Goal: Transaction & Acquisition: Book appointment/travel/reservation

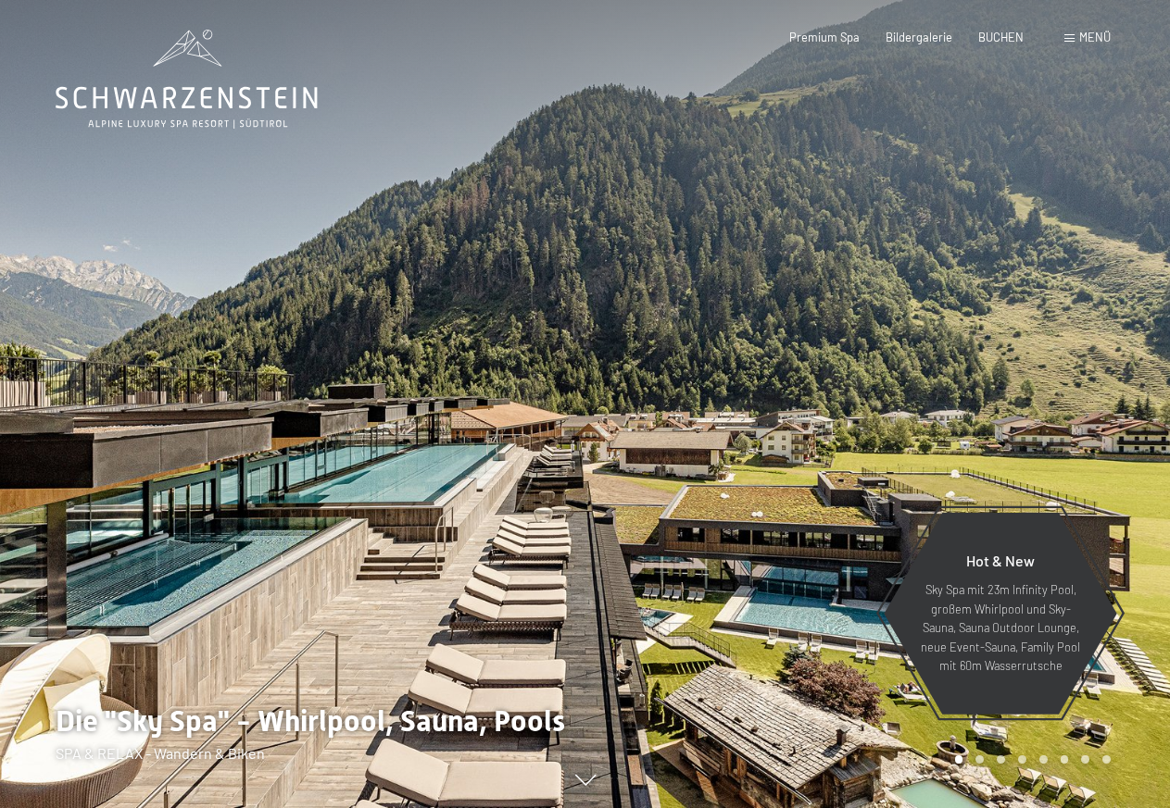
drag, startPoint x: 579, startPoint y: 353, endPoint x: 444, endPoint y: 341, distance: 134.8
click at [444, 341] on div at bounding box center [292, 404] width 585 height 808
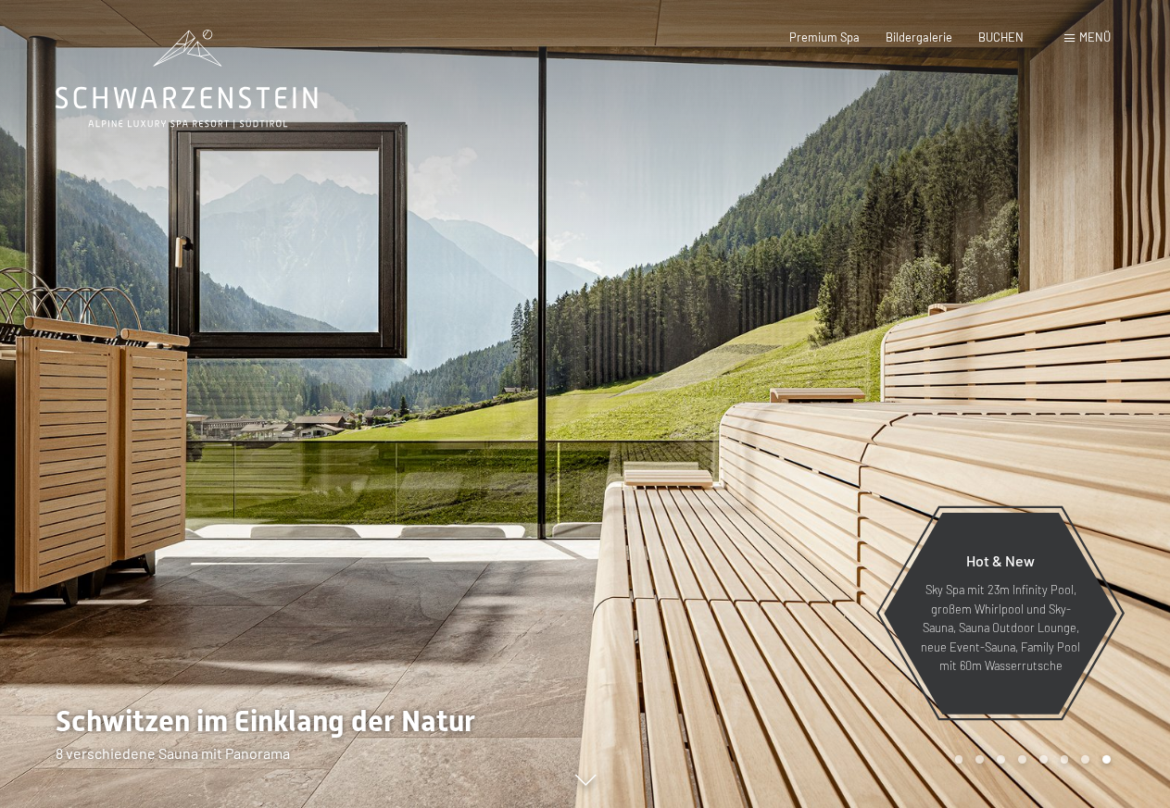
click at [670, 359] on div at bounding box center [877, 404] width 585 height 808
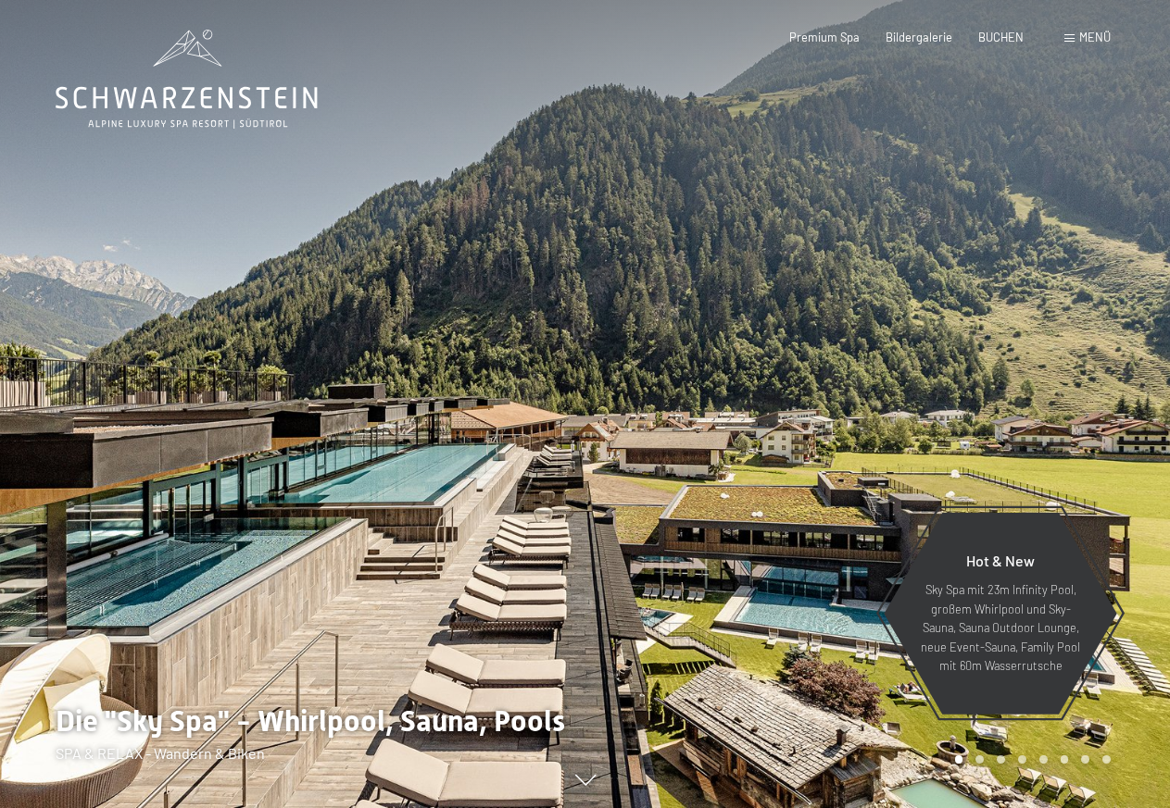
click at [989, 386] on div at bounding box center [877, 404] width 585 height 808
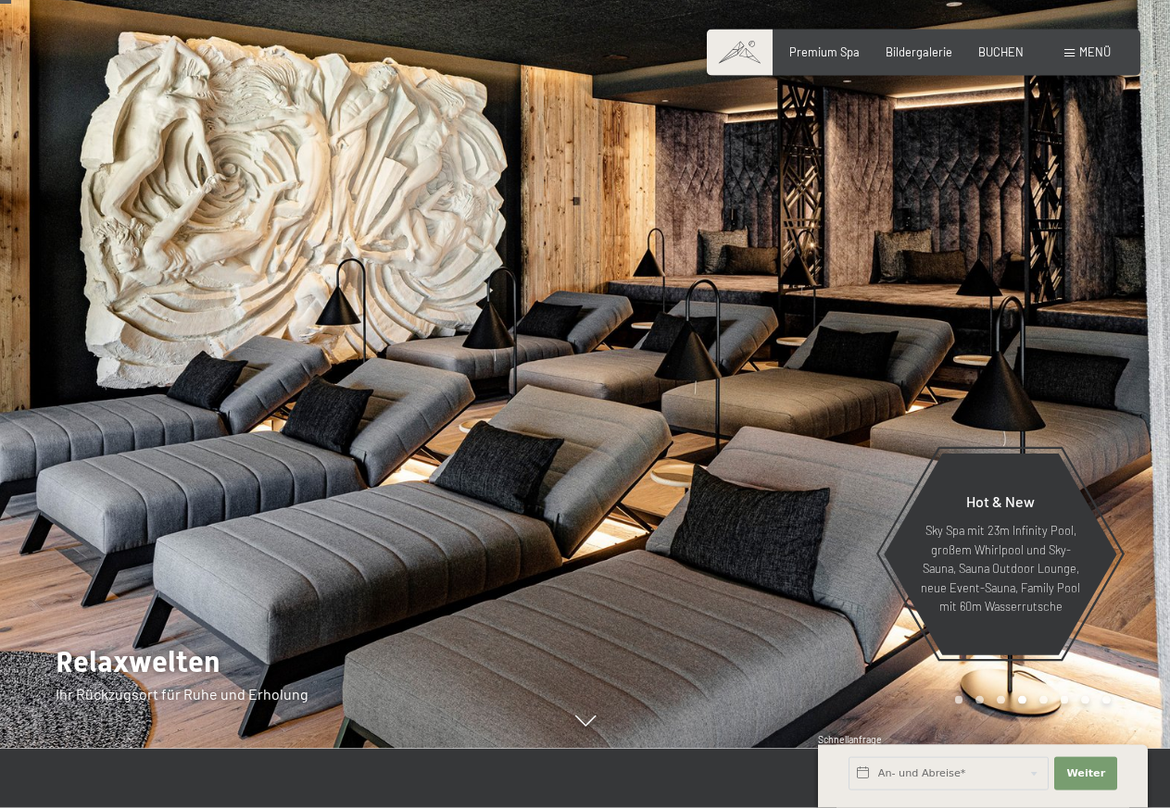
scroll to position [94, 0]
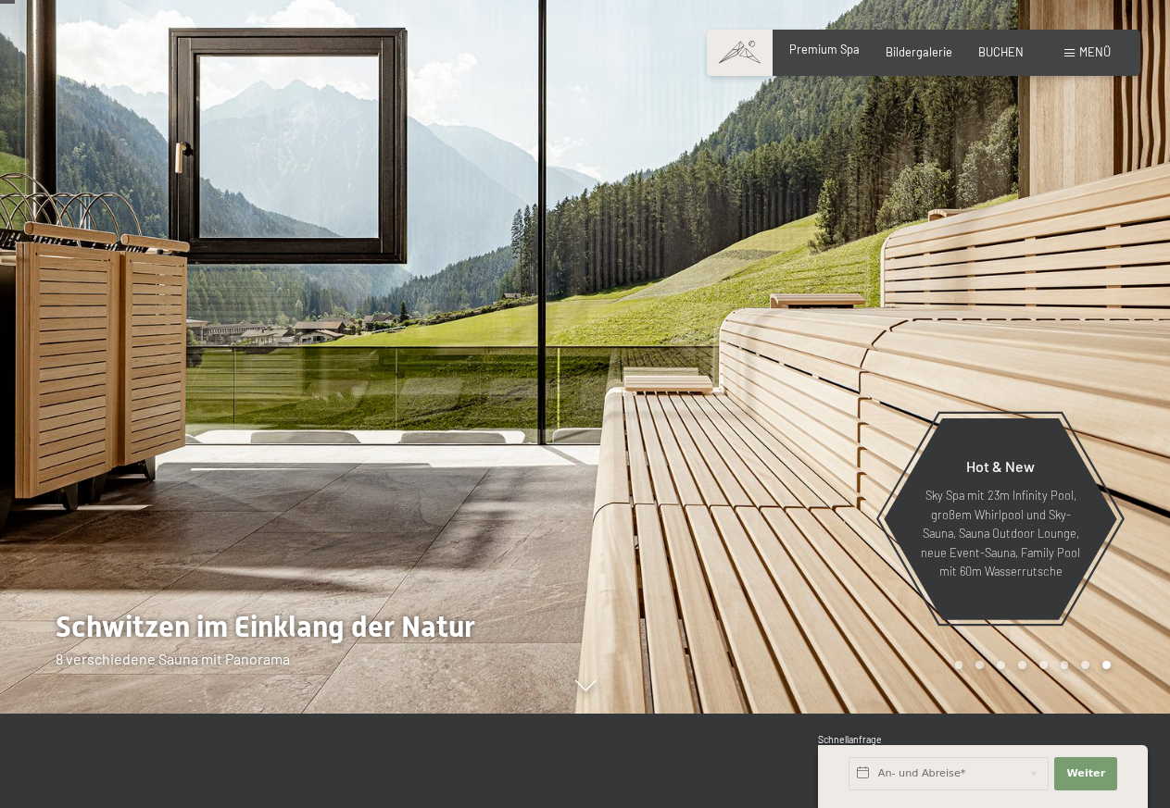
click at [845, 52] on span "Premium Spa" at bounding box center [824, 49] width 70 height 15
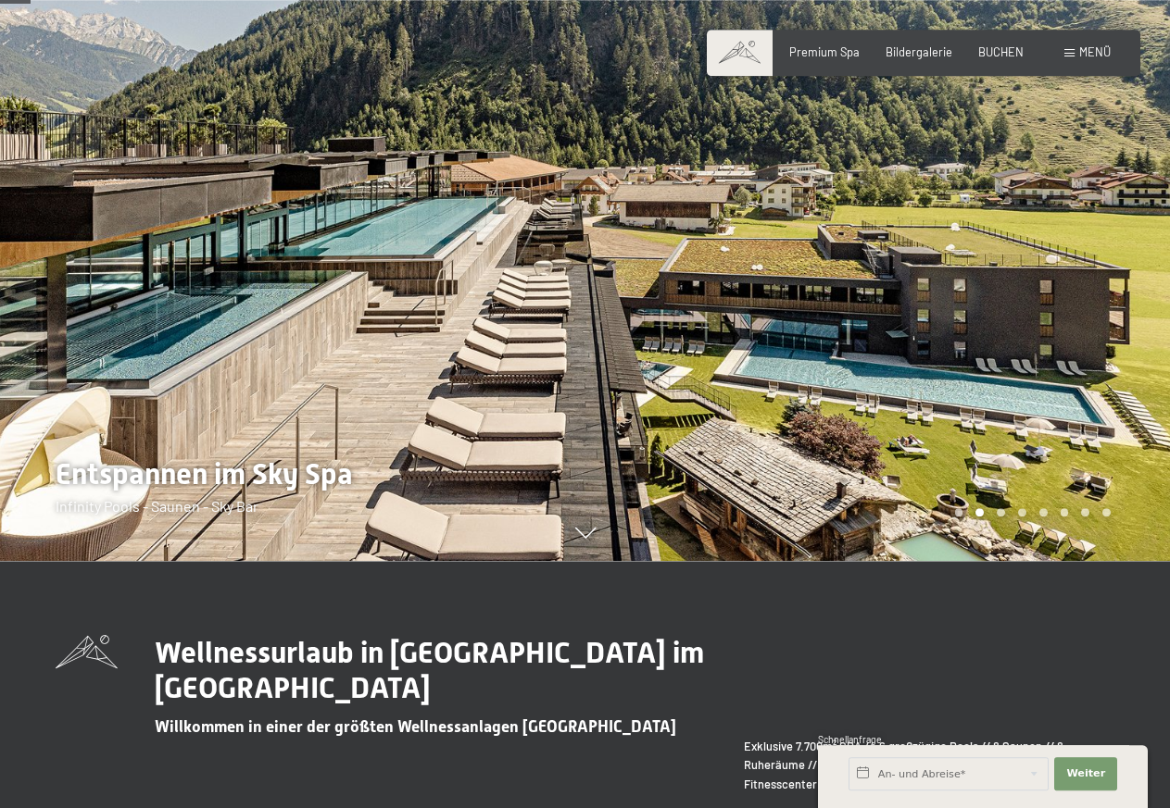
scroll to position [283, 0]
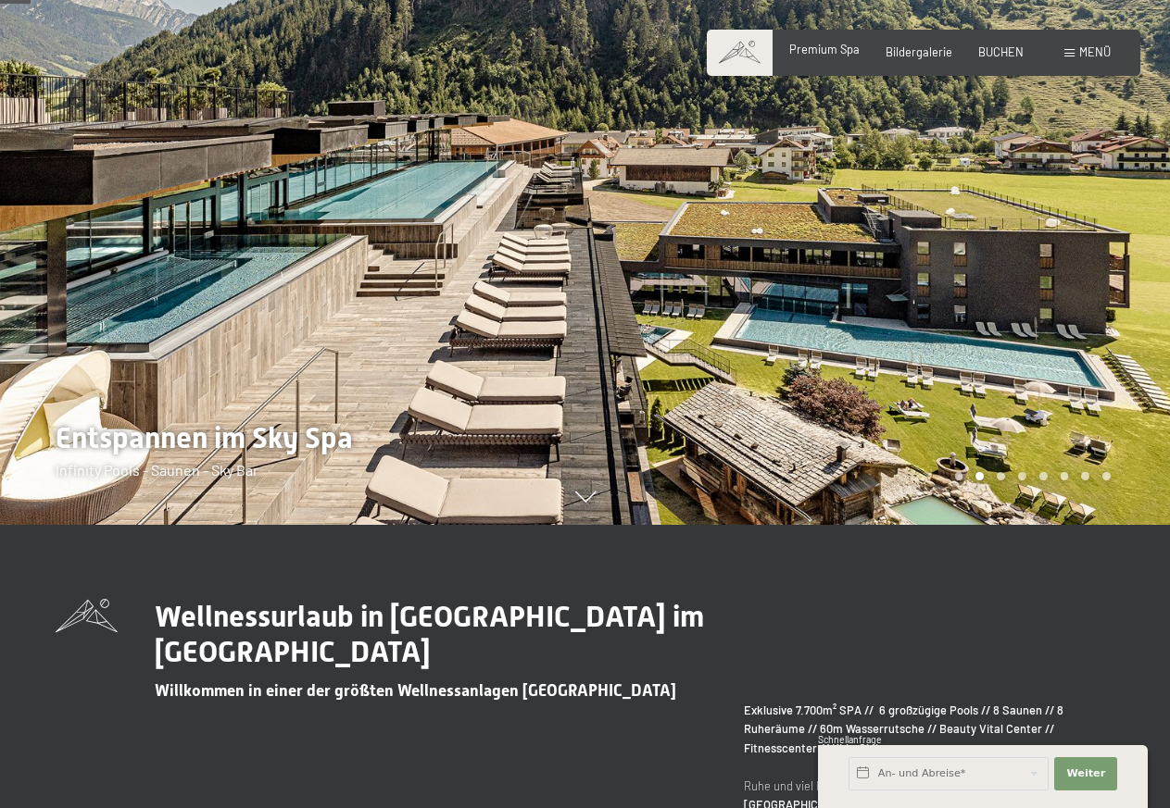
click at [813, 48] on span "Premium Spa" at bounding box center [824, 49] width 70 height 15
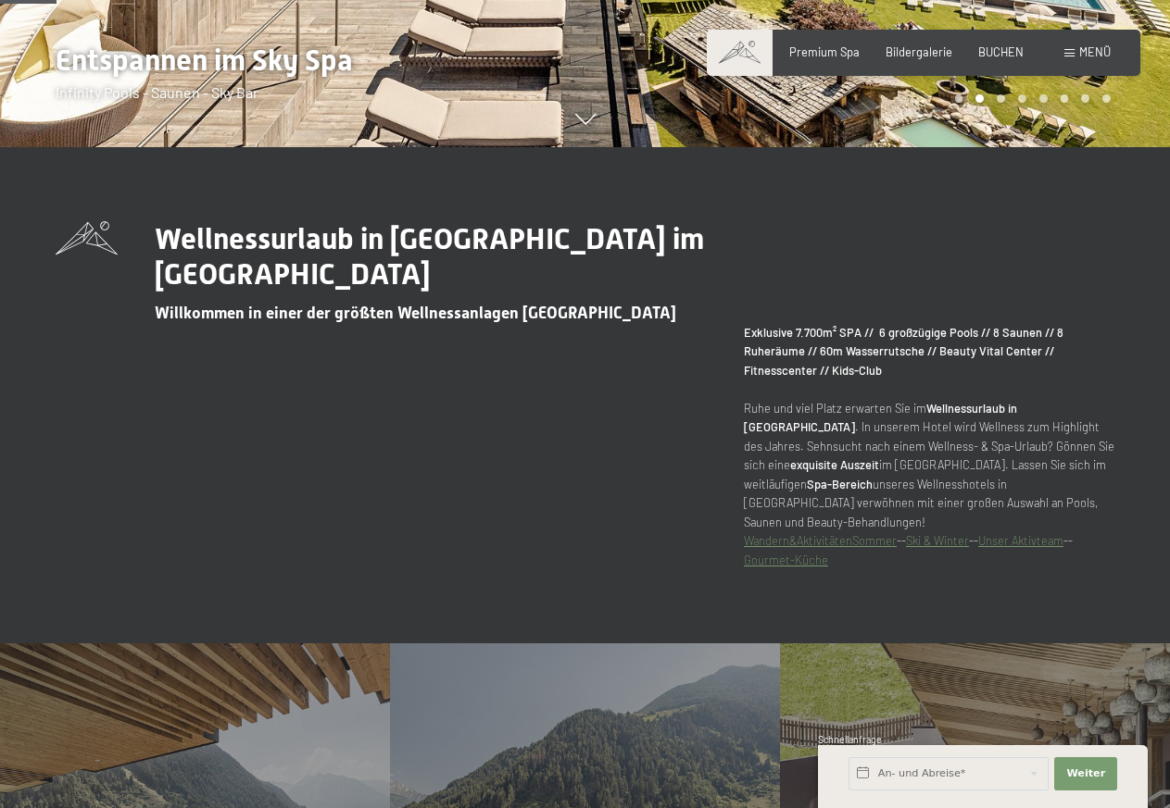
scroll to position [283, 0]
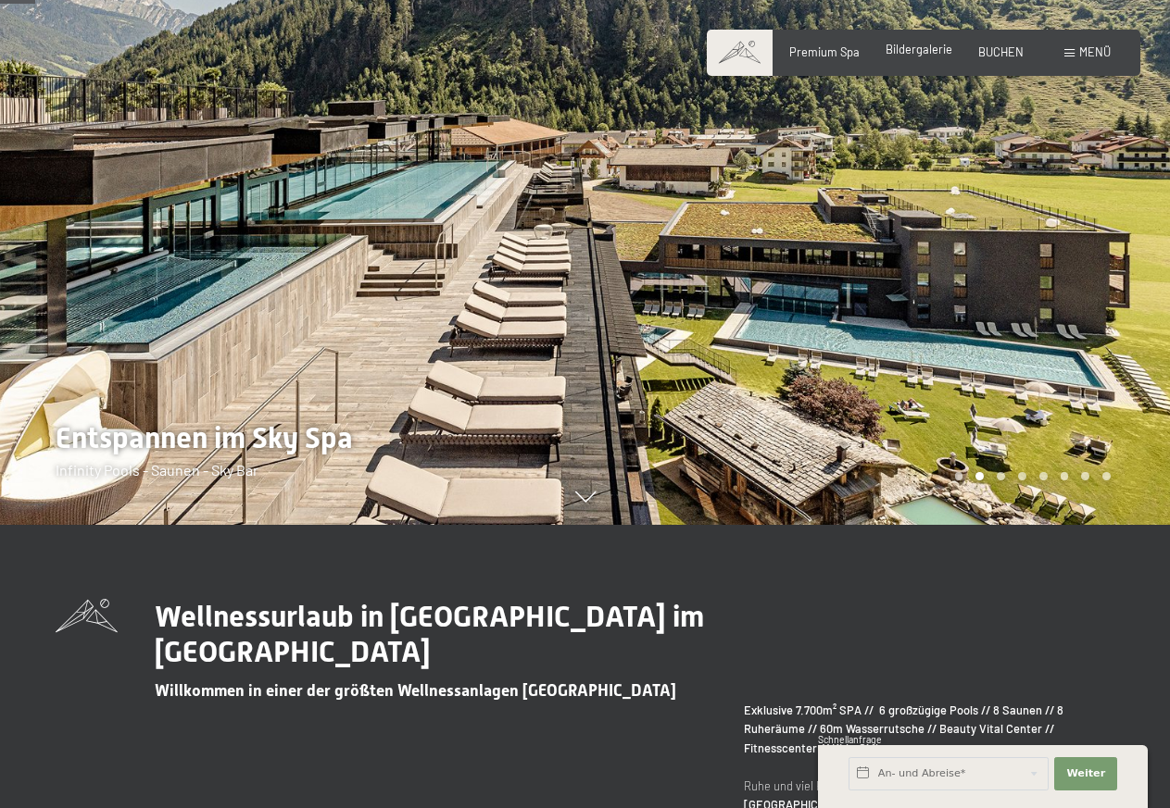
click at [920, 55] on span "Bildergalerie" at bounding box center [918, 49] width 67 height 15
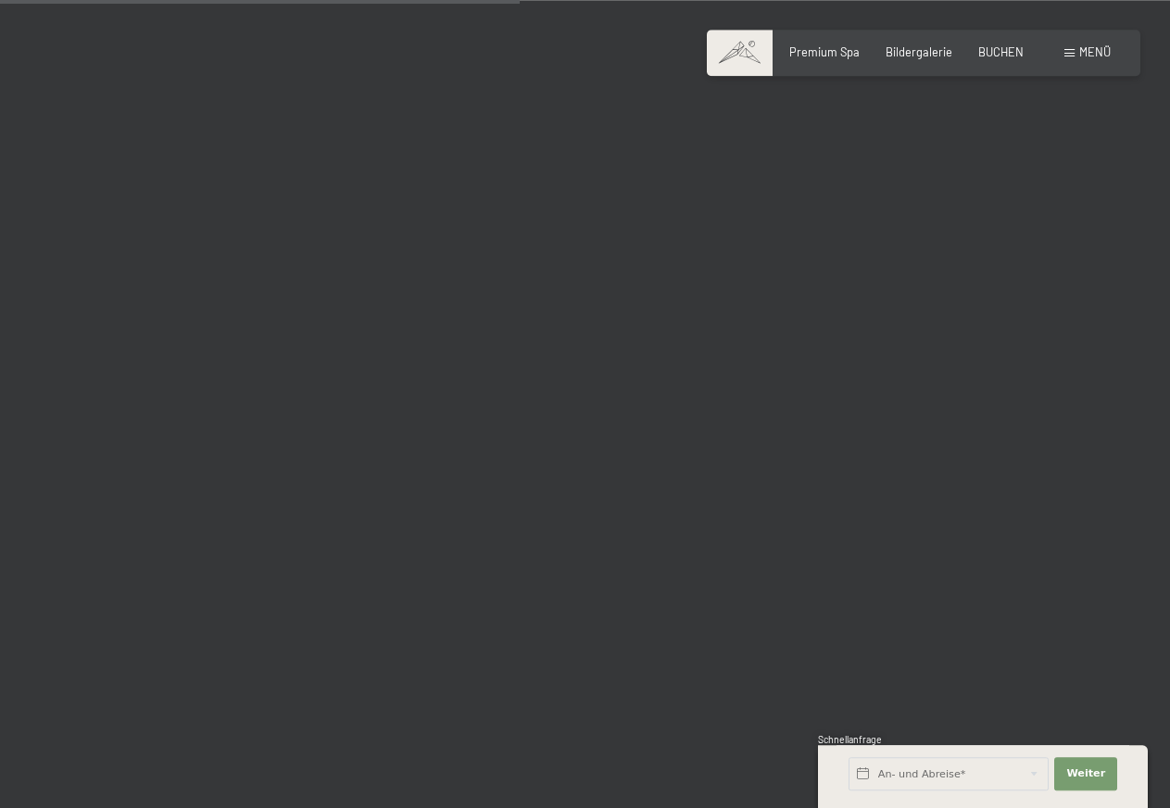
scroll to position [7367, 0]
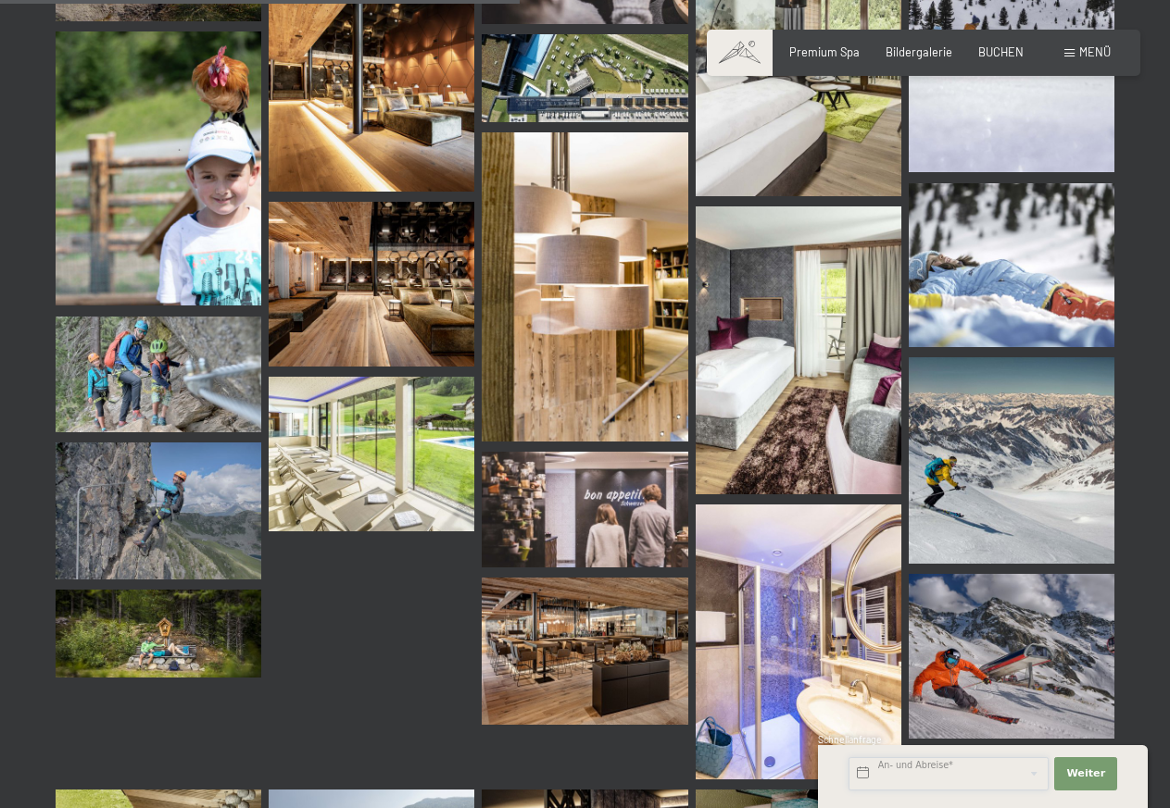
click at [906, 766] on input "text" at bounding box center [948, 773] width 200 height 33
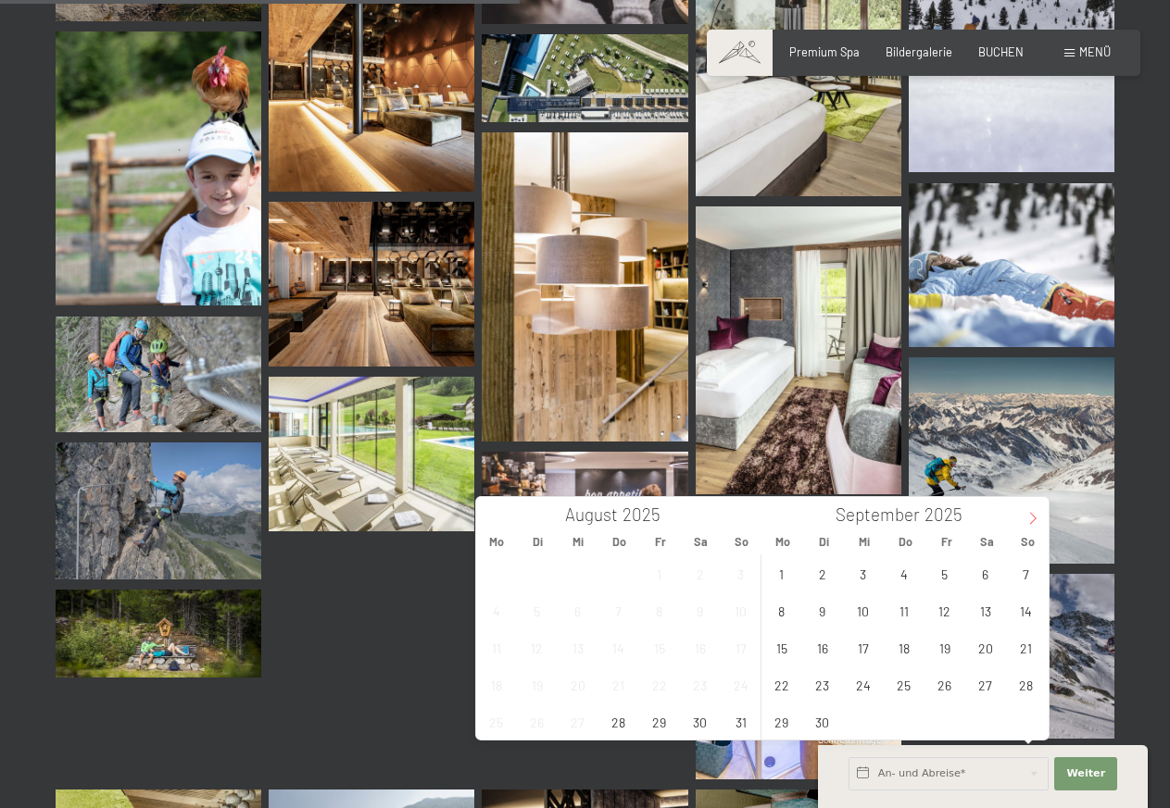
click at [1036, 514] on icon at bounding box center [1032, 518] width 13 height 13
click at [746, 567] on span "5" at bounding box center [740, 574] width 36 height 36
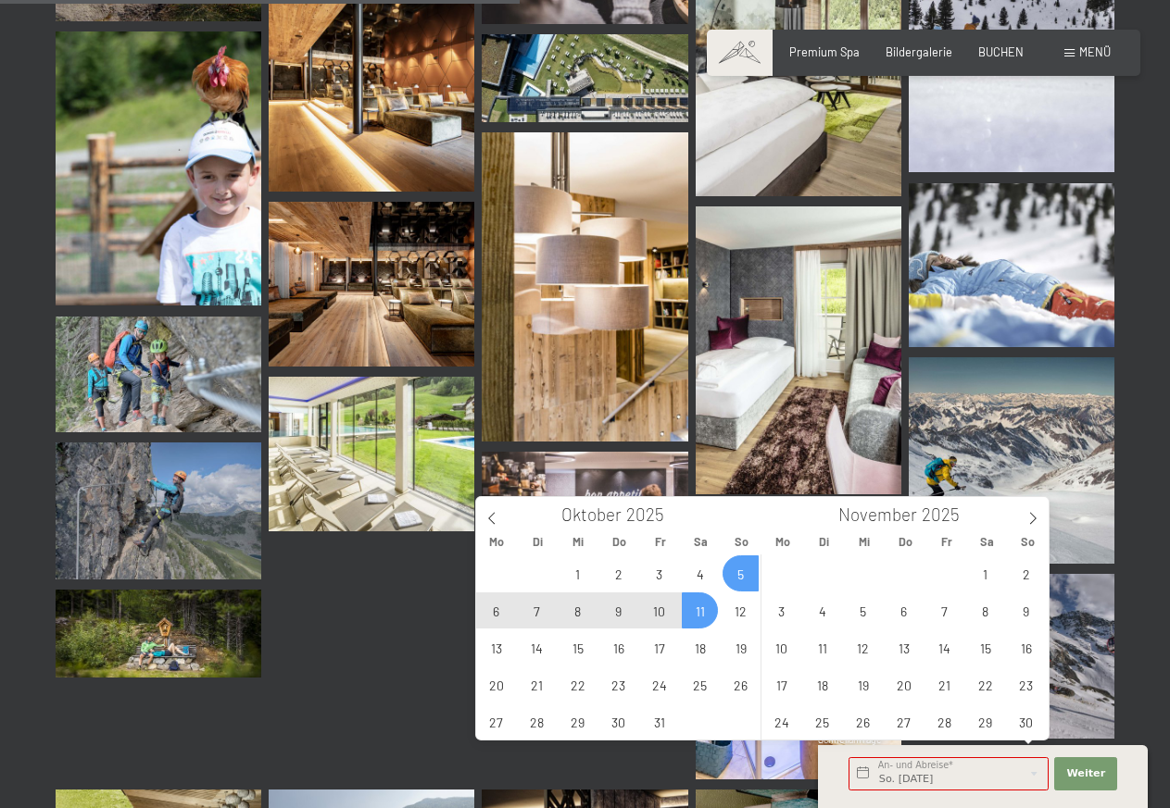
click at [694, 606] on span "11" at bounding box center [700, 611] width 36 height 36
type input "So. 05.10.2025 - Sa. 11.10.2025"
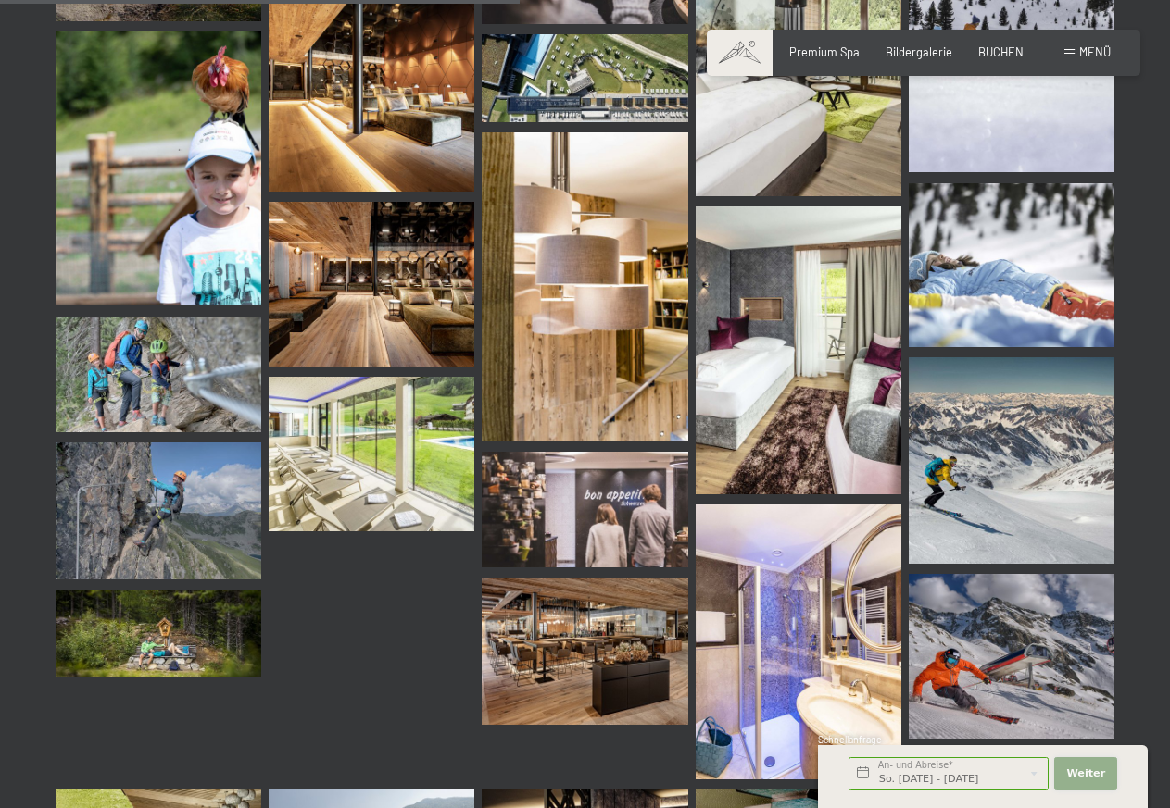
click at [1074, 779] on span "Weiter" at bounding box center [1085, 774] width 39 height 15
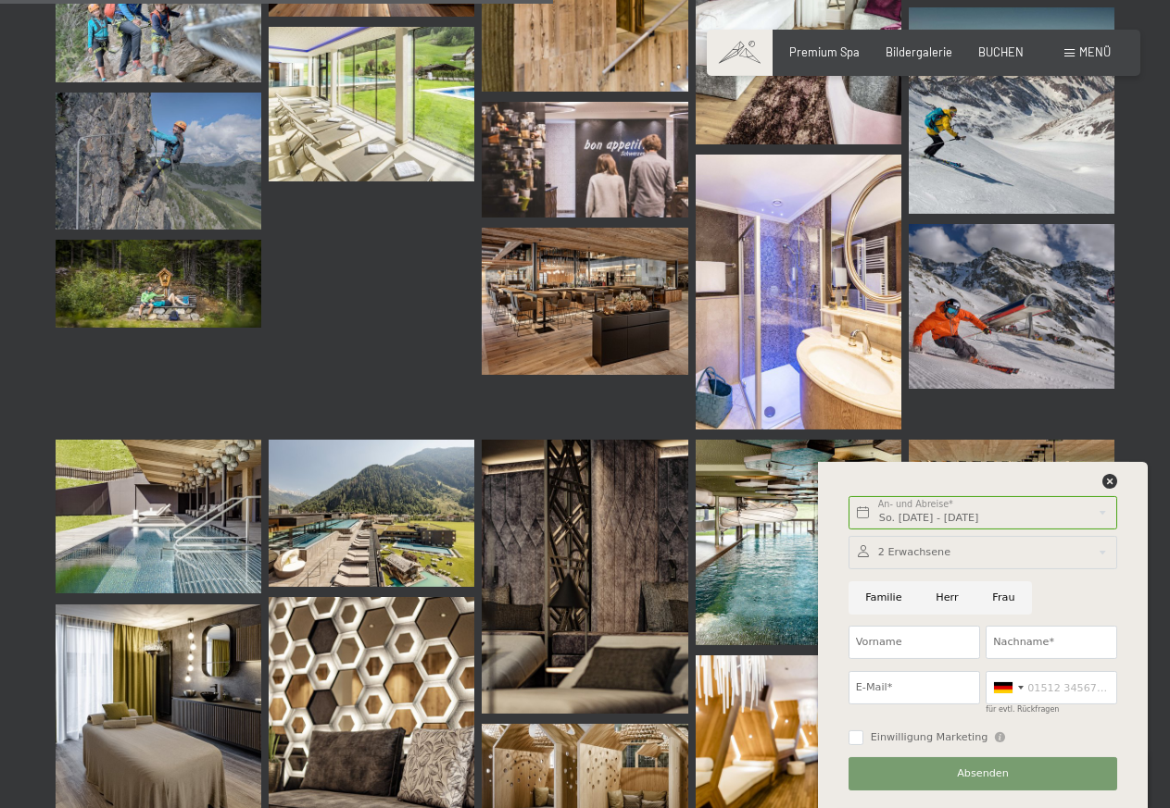
scroll to position [7839, 0]
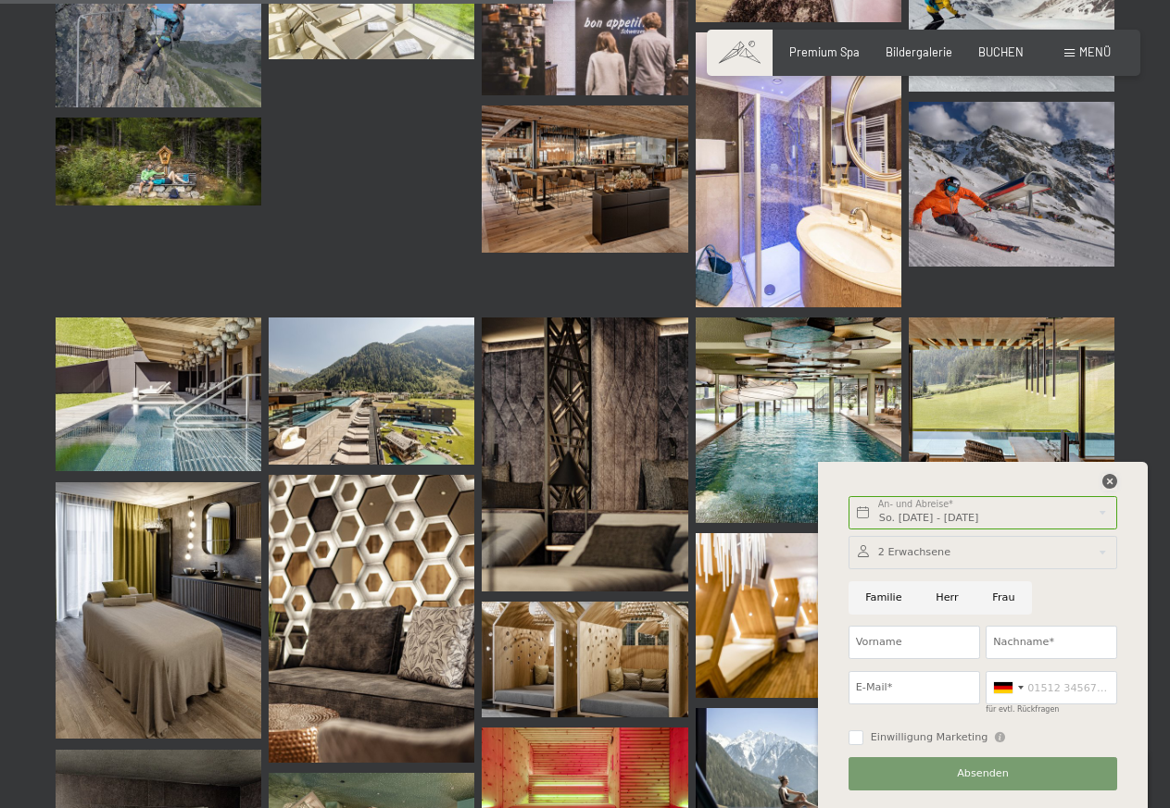
click at [1109, 482] on icon at bounding box center [1109, 481] width 15 height 15
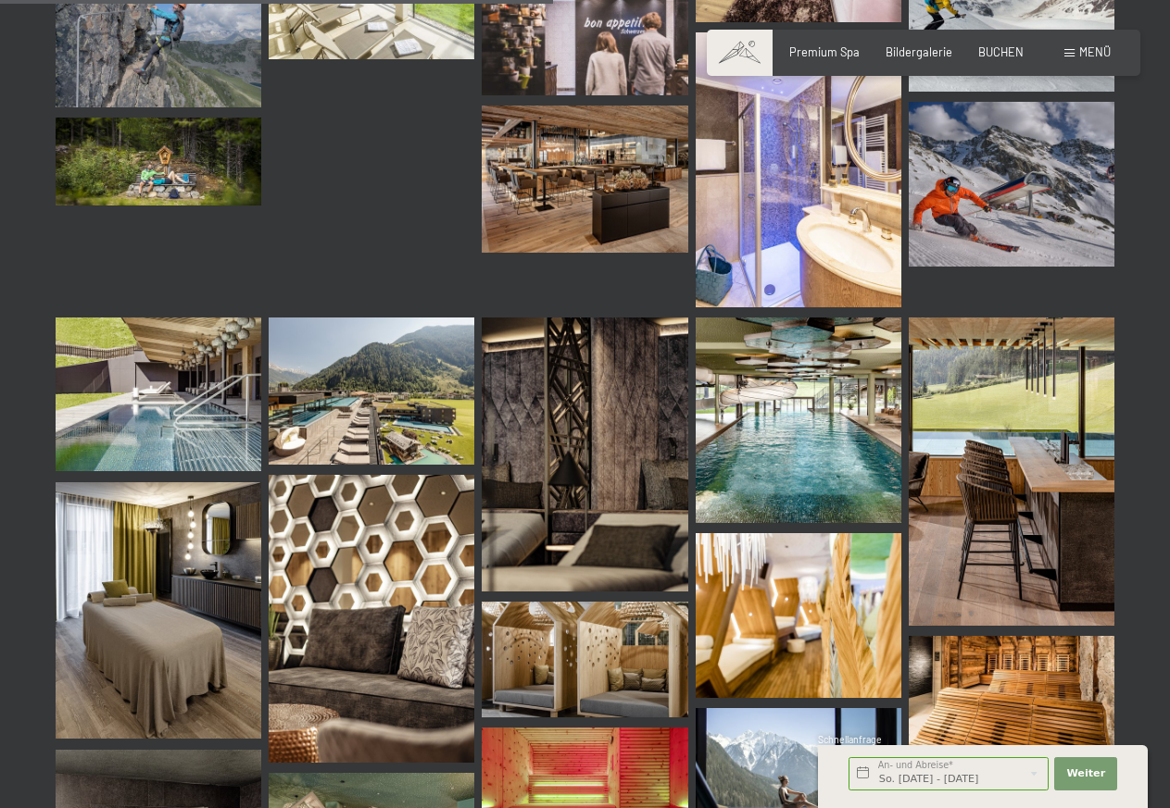
scroll to position [7367, 0]
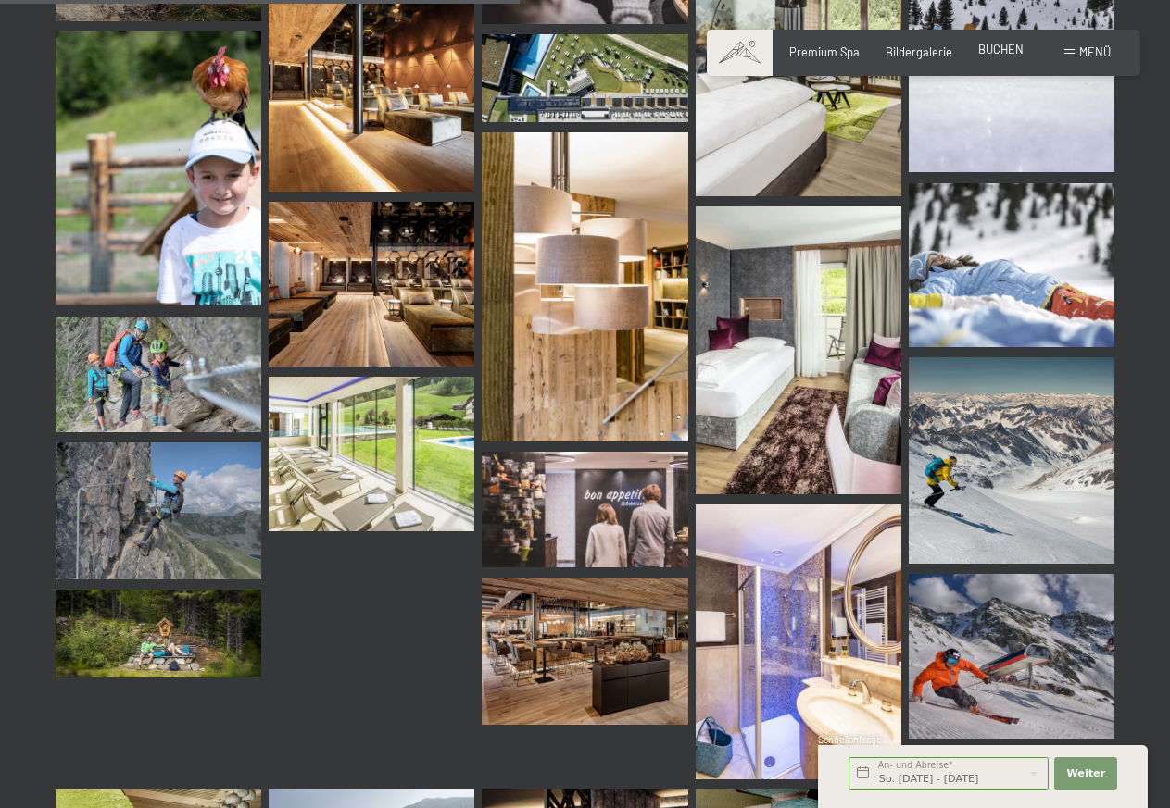
click at [1008, 58] on div "BUCHEN" at bounding box center [1000, 50] width 45 height 17
click at [983, 44] on span "BUCHEN" at bounding box center [1000, 49] width 45 height 15
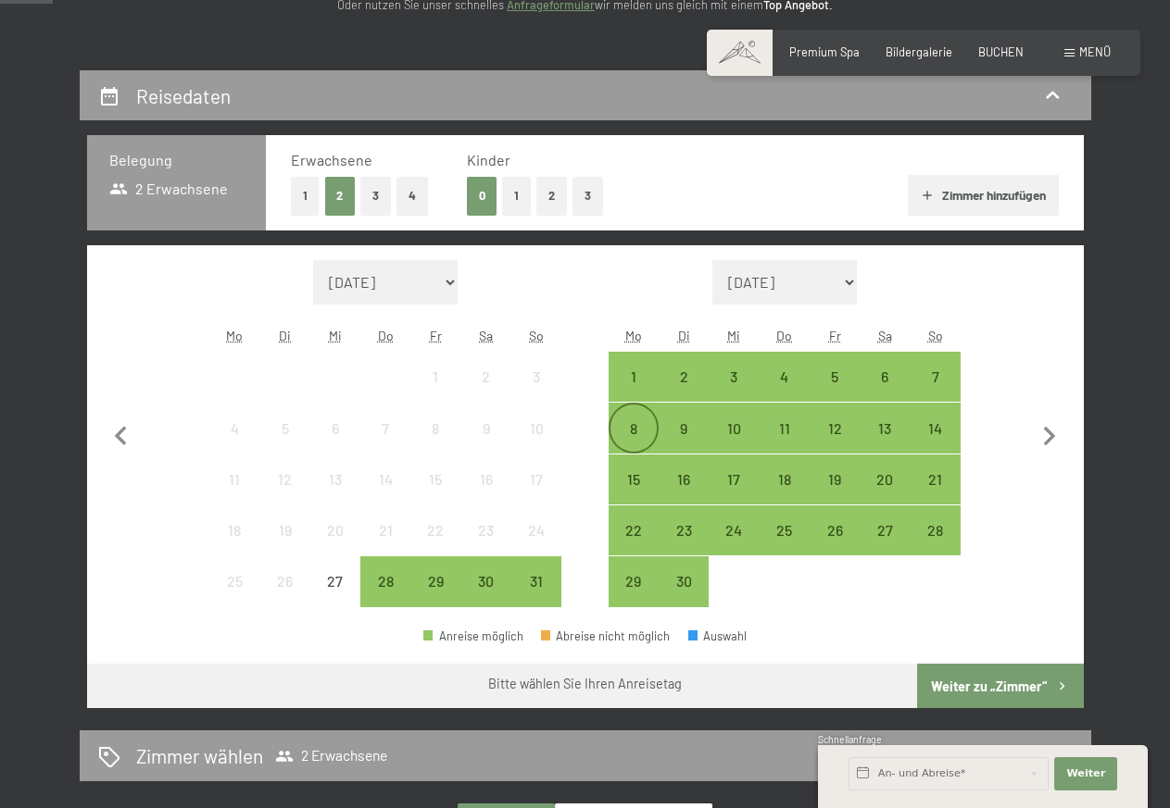
scroll to position [283, 0]
click at [1057, 438] on icon "button" at bounding box center [1049, 437] width 39 height 39
select select "2025-09-01"
select select "2025-10-01"
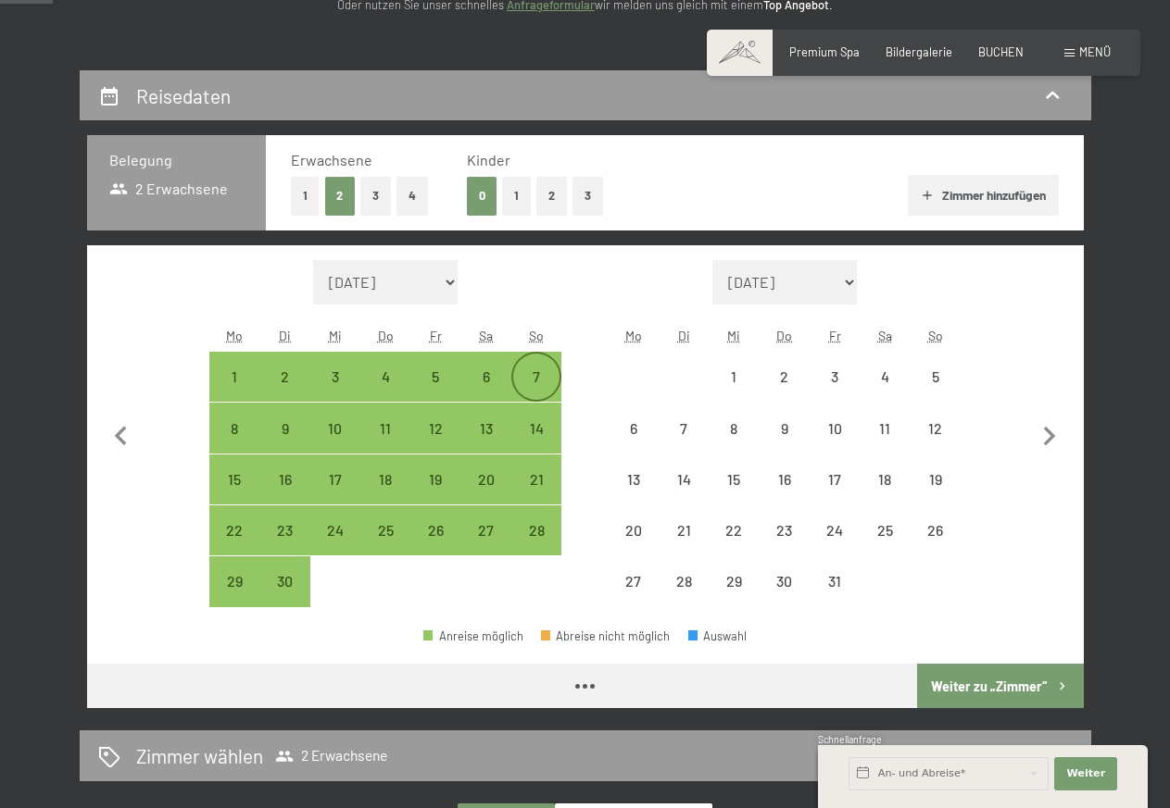
select select "2025-09-01"
select select "2025-10-01"
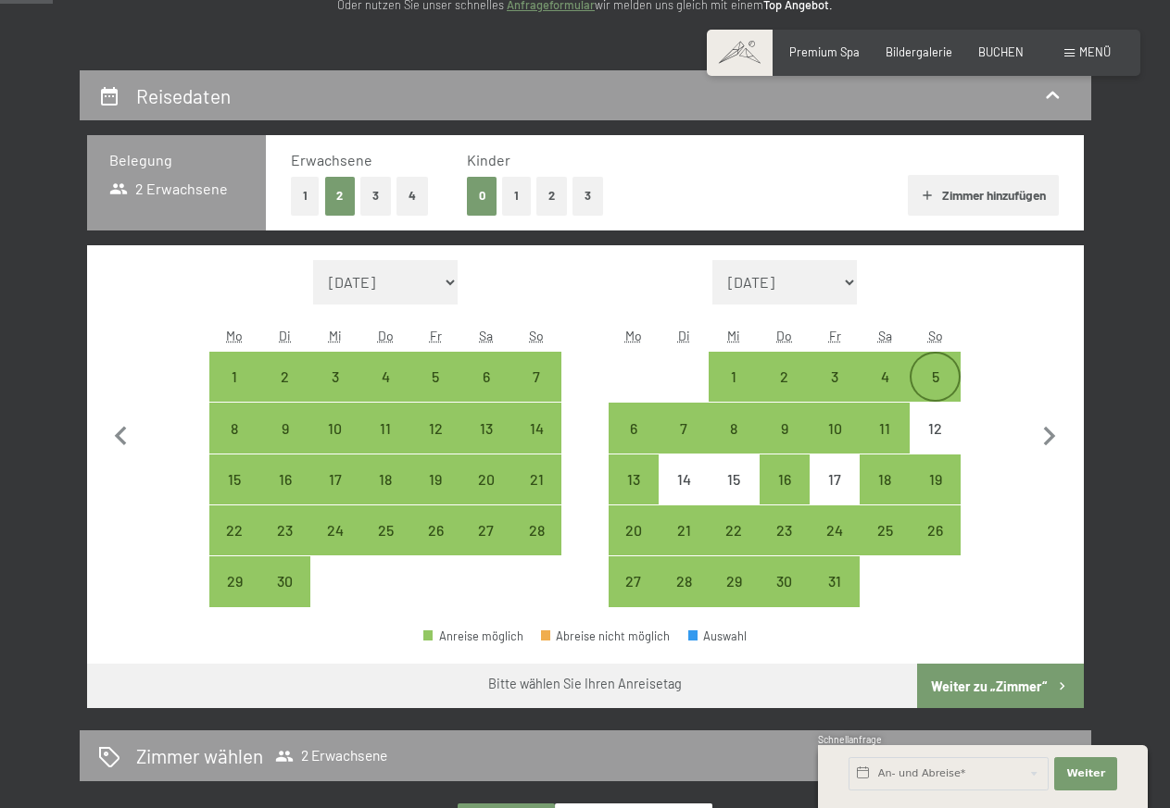
click at [940, 384] on div "5" at bounding box center [934, 392] width 46 height 46
select select "2025-09-01"
select select "2025-10-01"
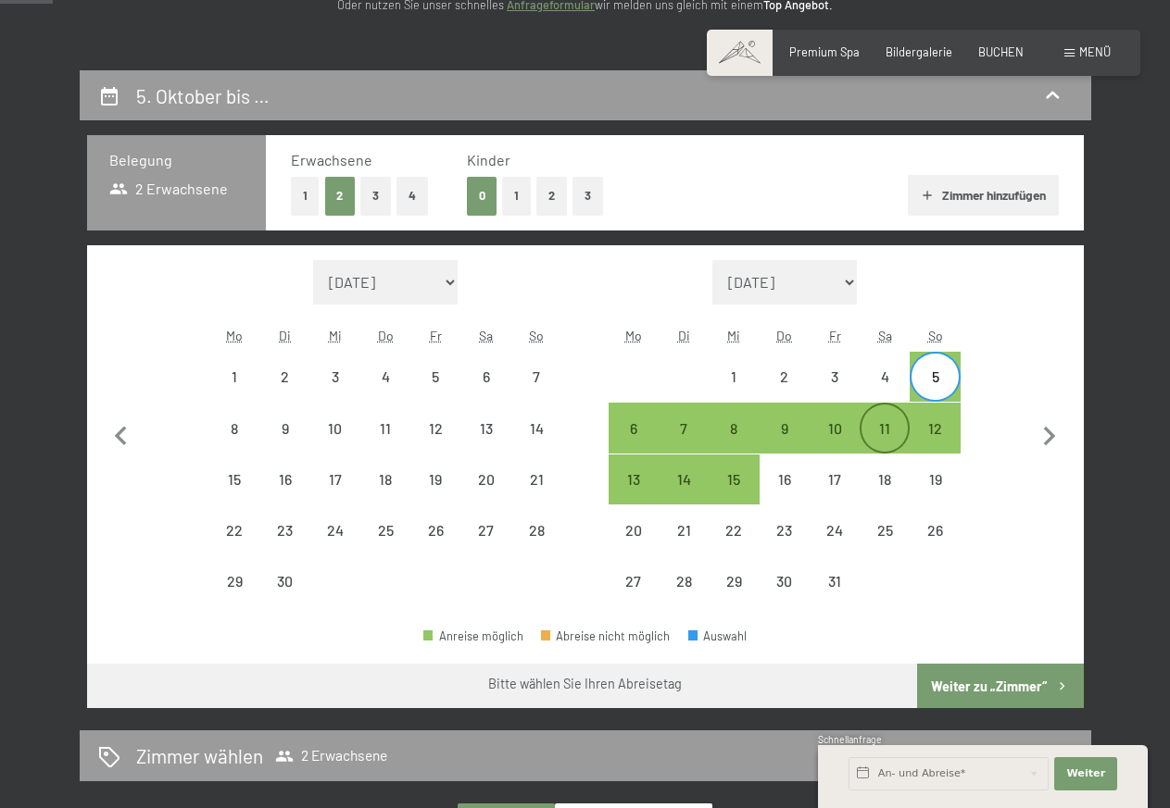
click at [883, 434] on div "11" at bounding box center [884, 444] width 46 height 46
select select "[DATE]"
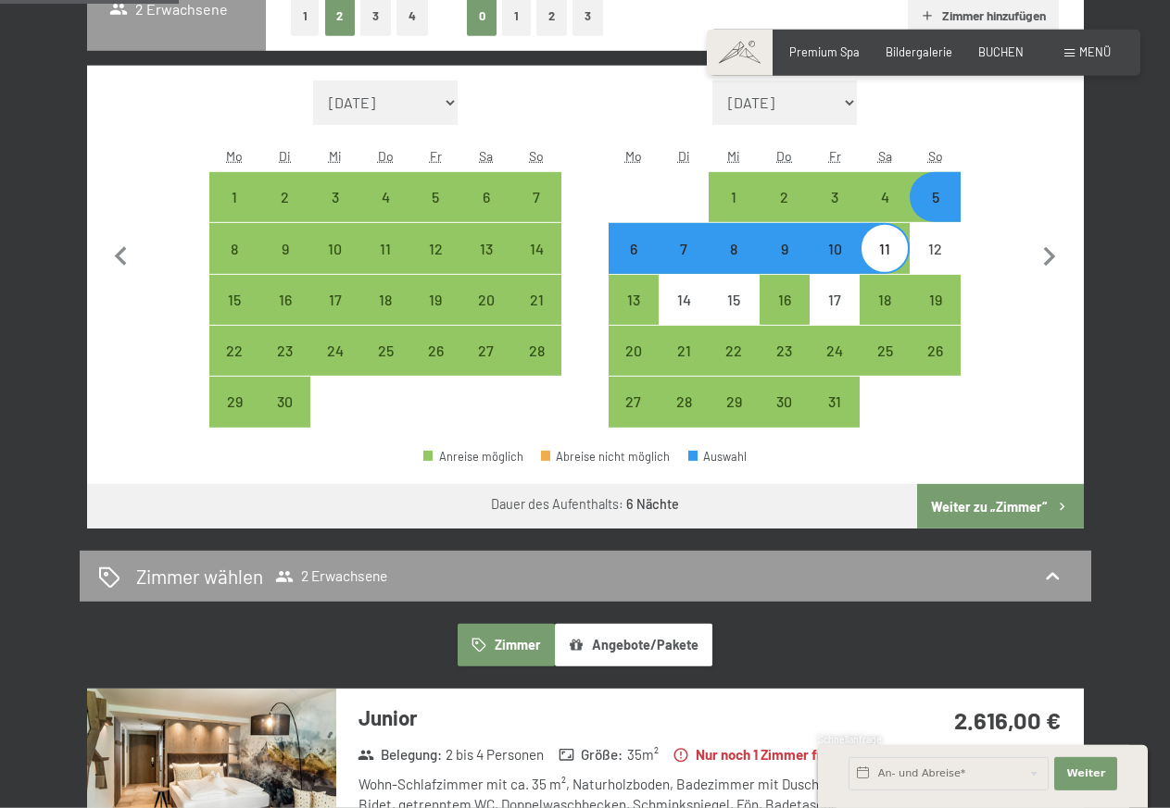
scroll to position [472, 0]
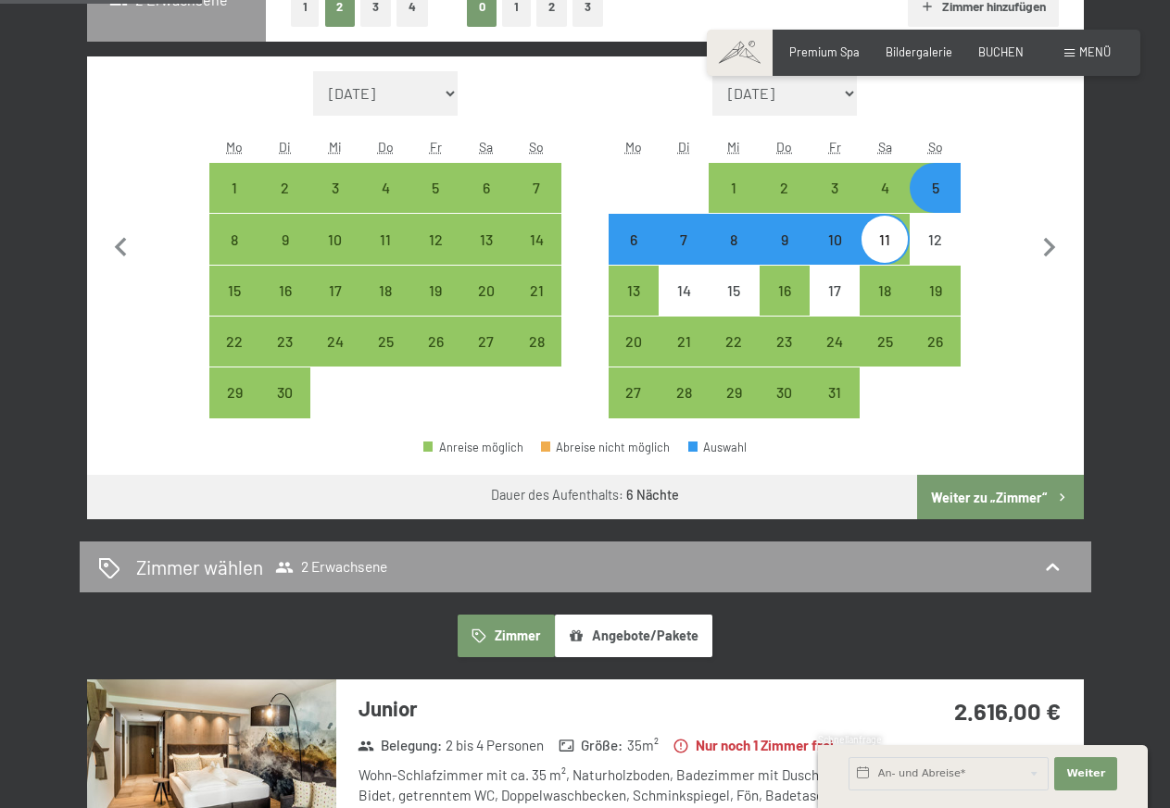
click at [982, 501] on button "Weiter zu „Zimmer“" at bounding box center [1000, 497] width 166 height 44
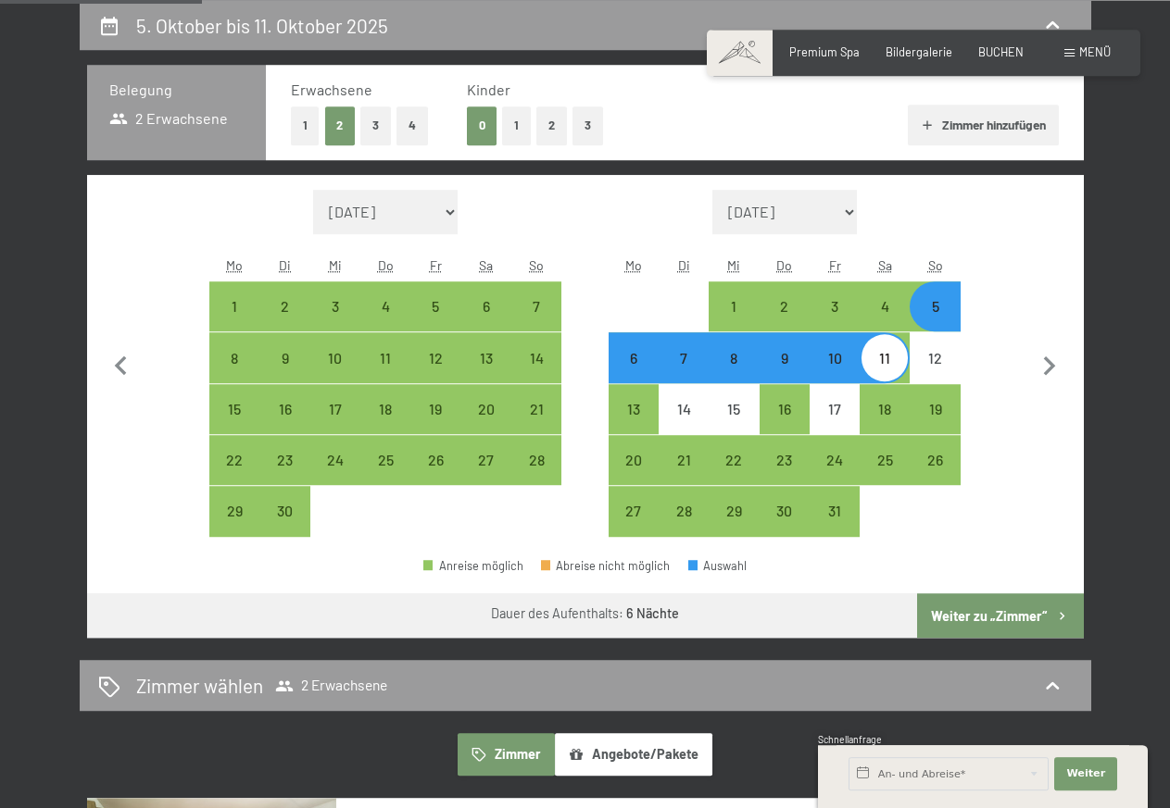
select select "[DATE]"
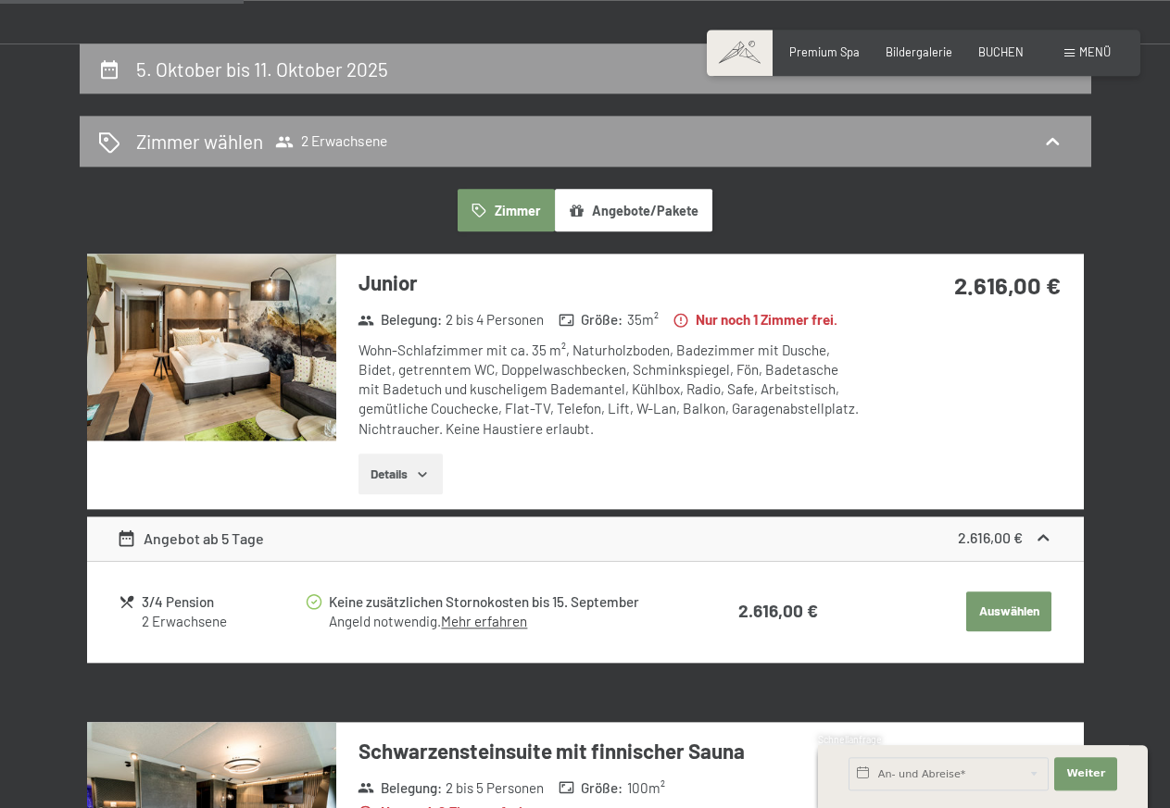
scroll to position [165, 0]
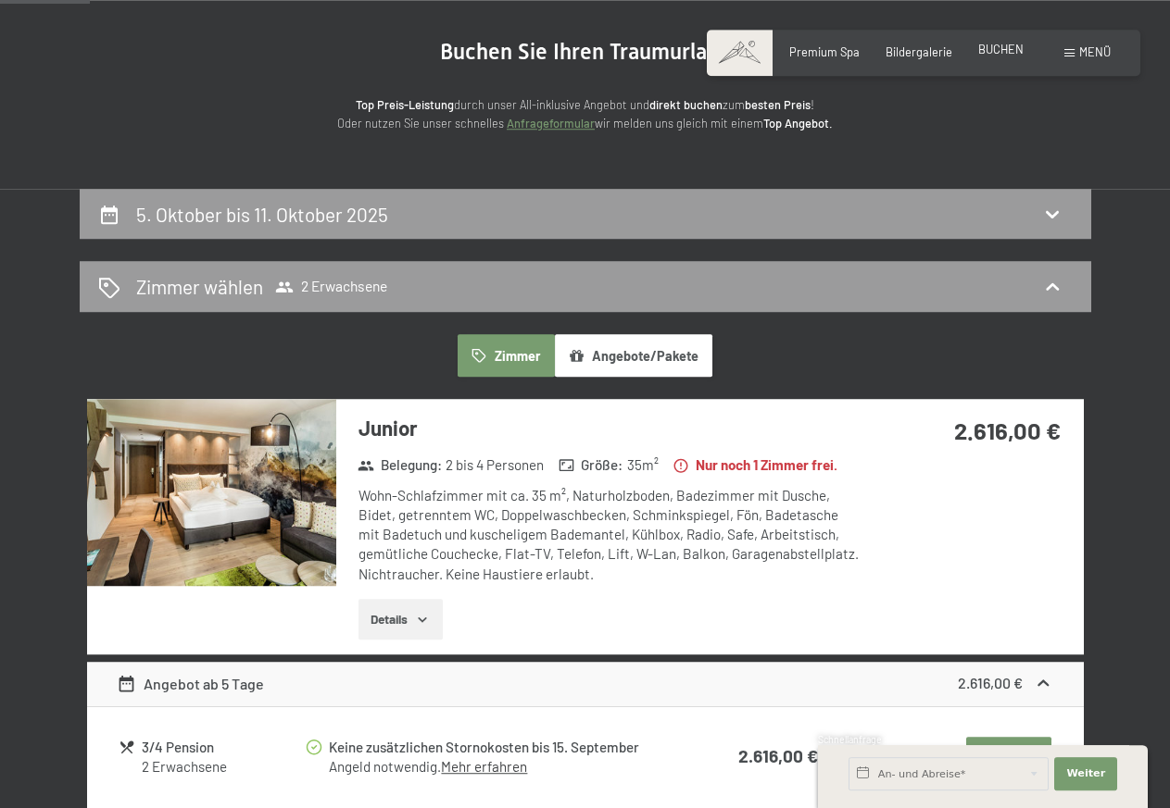
click at [991, 48] on span "BUCHEN" at bounding box center [1000, 49] width 45 height 15
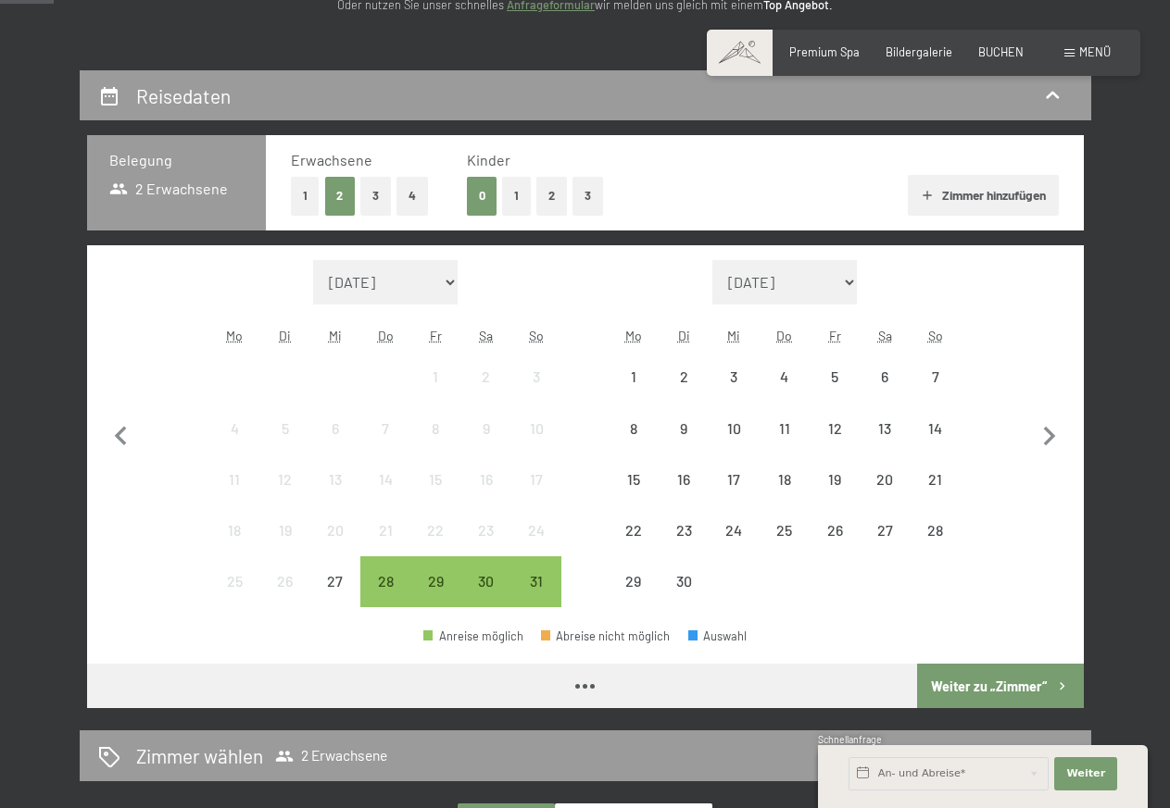
scroll to position [283, 0]
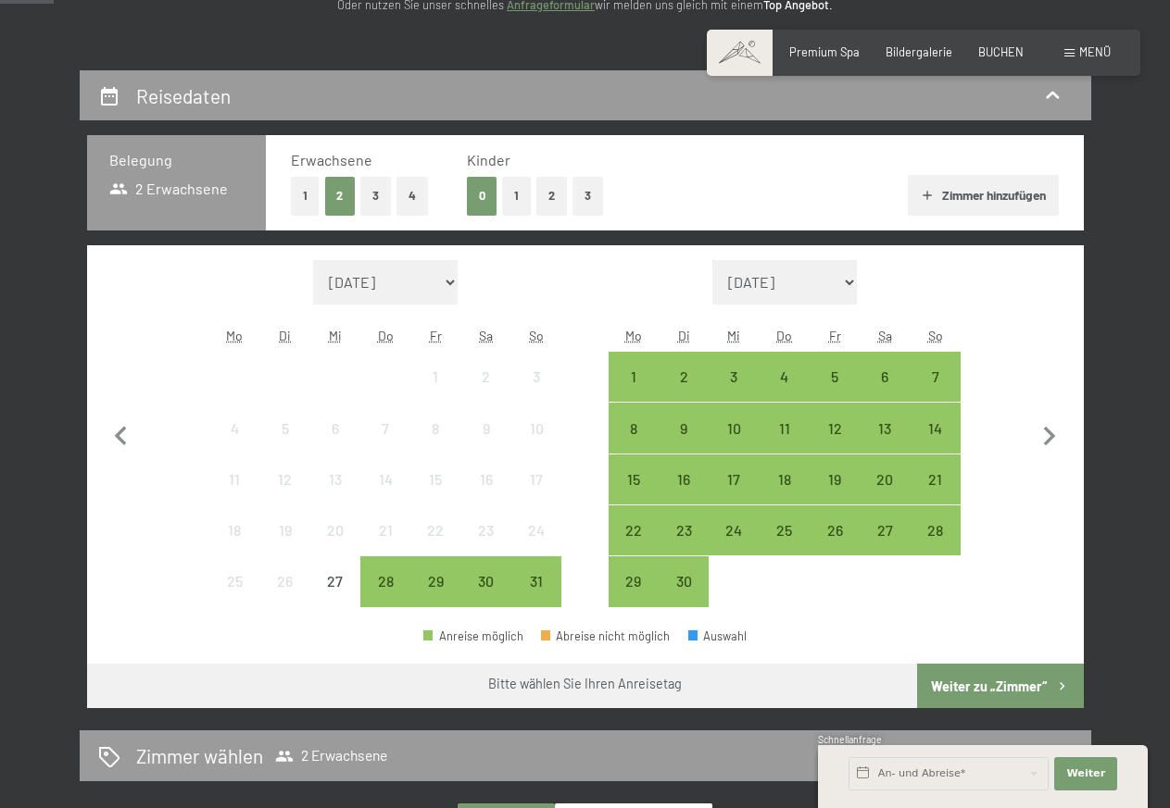
click at [982, 189] on button "Zimmer hinzufügen" at bounding box center [982, 195] width 151 height 41
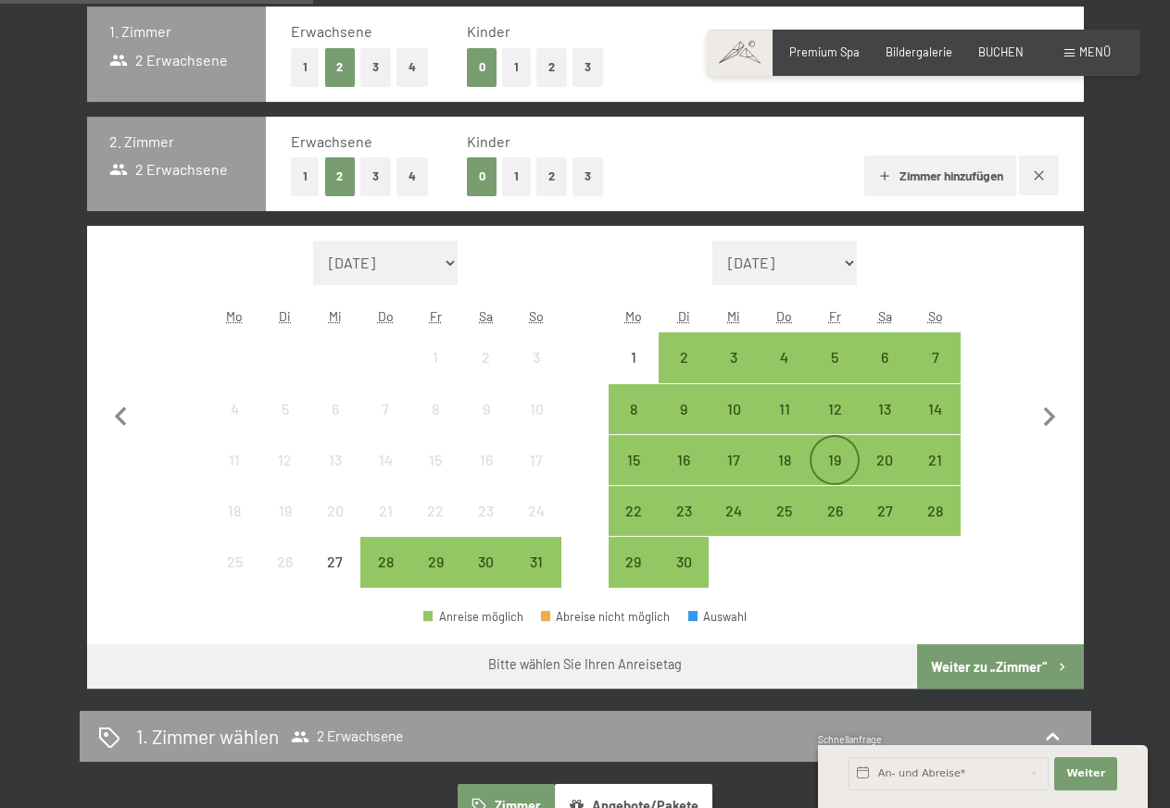
scroll to position [472, 0]
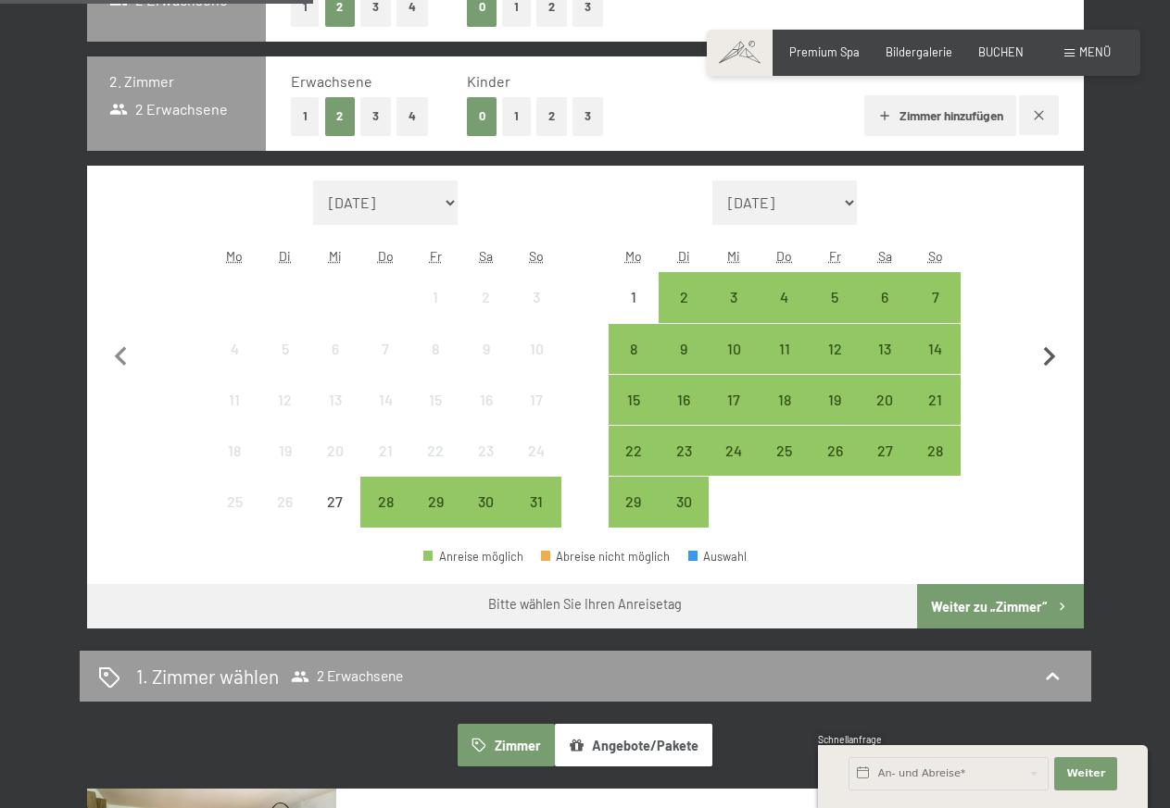
click at [1050, 348] on icon "button" at bounding box center [1049, 357] width 39 height 39
select select "[DATE]"
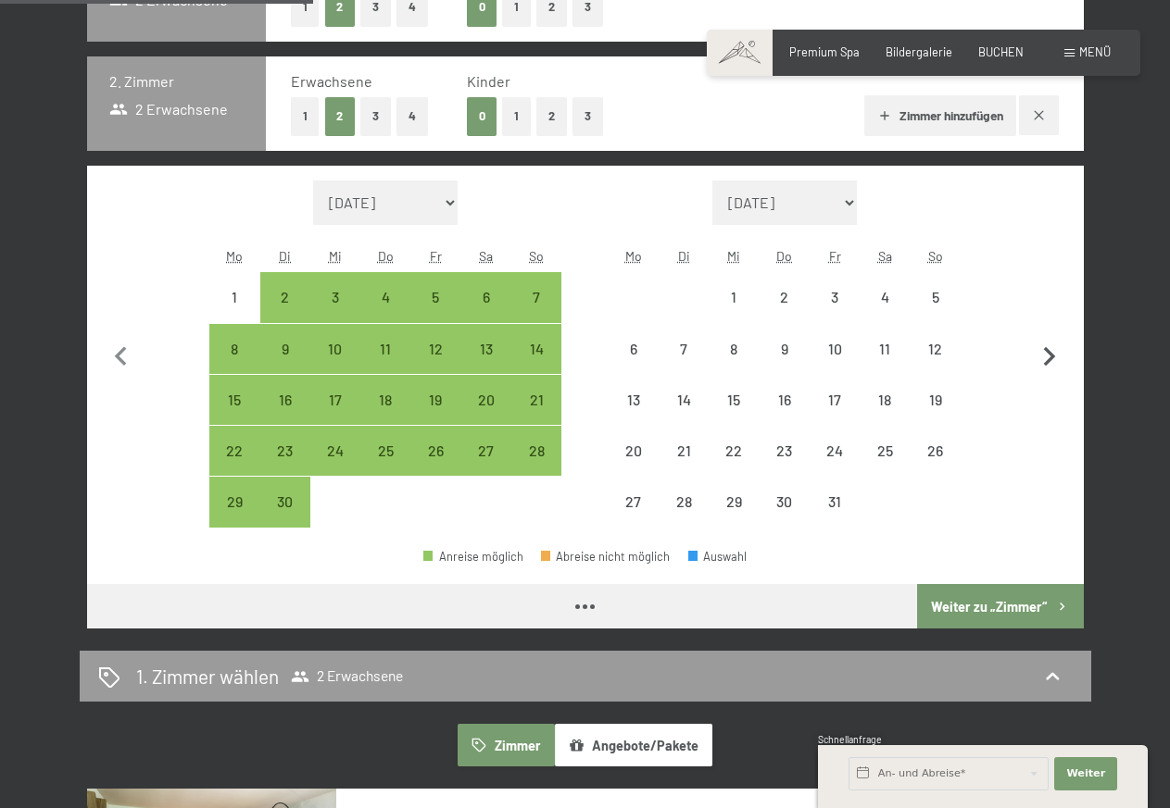
click at [1050, 348] on icon "button" at bounding box center [1049, 357] width 39 height 39
select select "[DATE]"
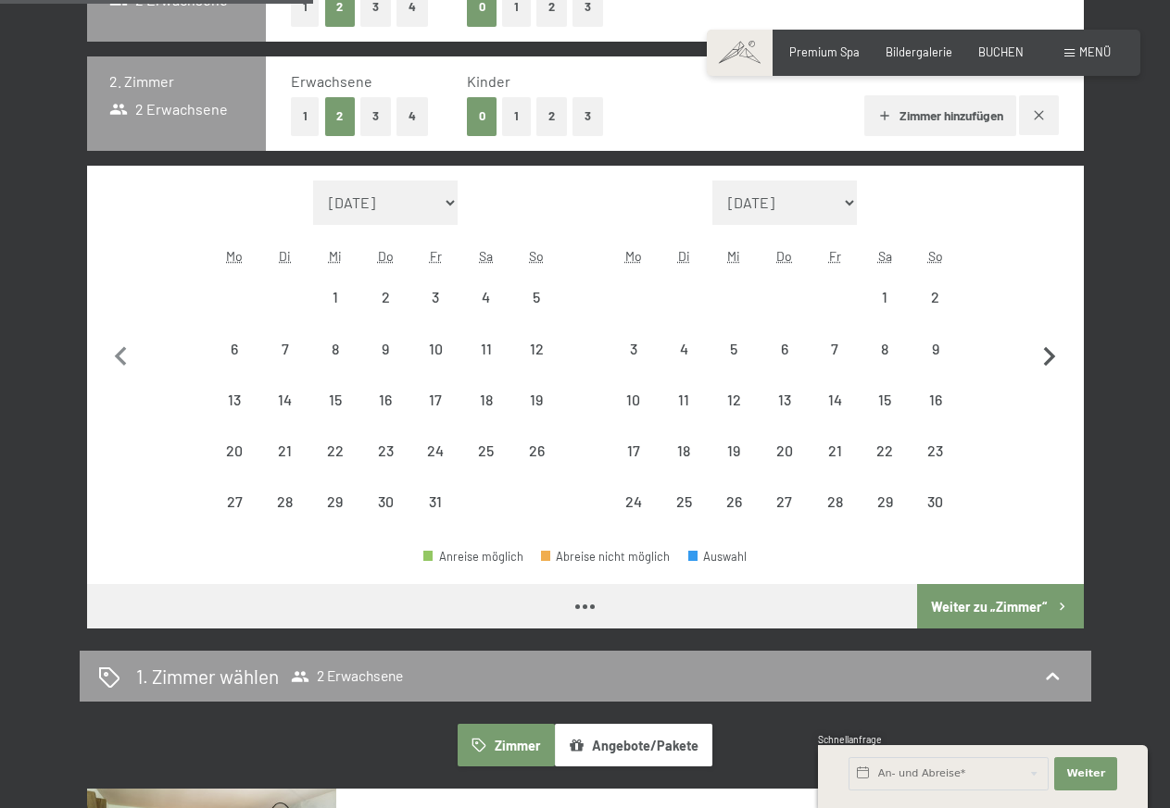
select select "[DATE]"
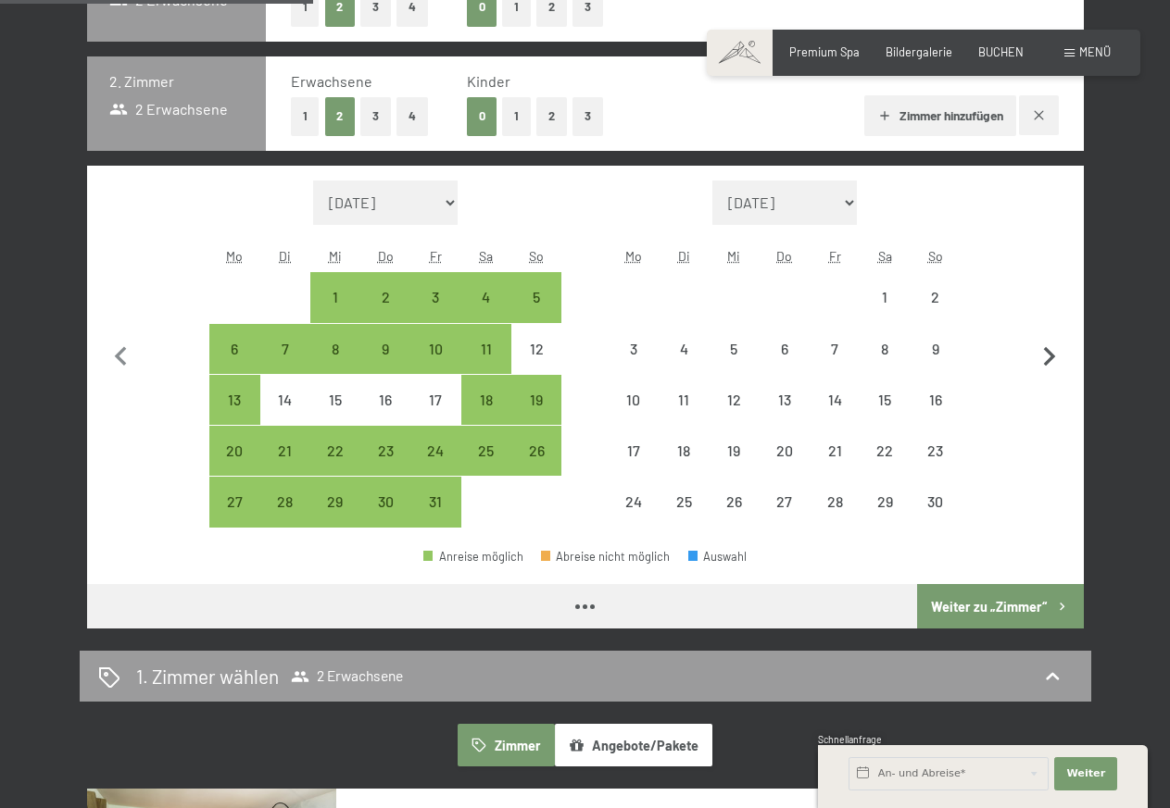
click at [1051, 352] on icon "button" at bounding box center [1049, 357] width 39 height 39
select select "[DATE]"
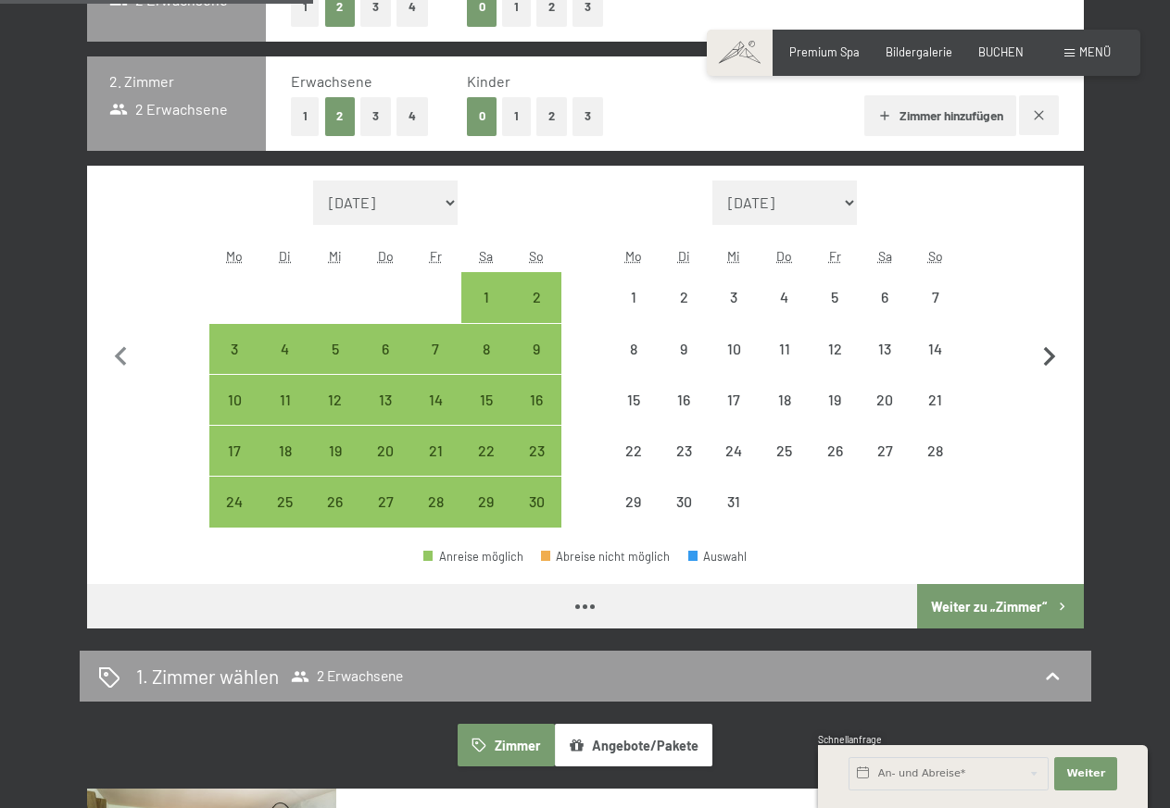
click at [1051, 352] on icon "button" at bounding box center [1049, 357] width 39 height 39
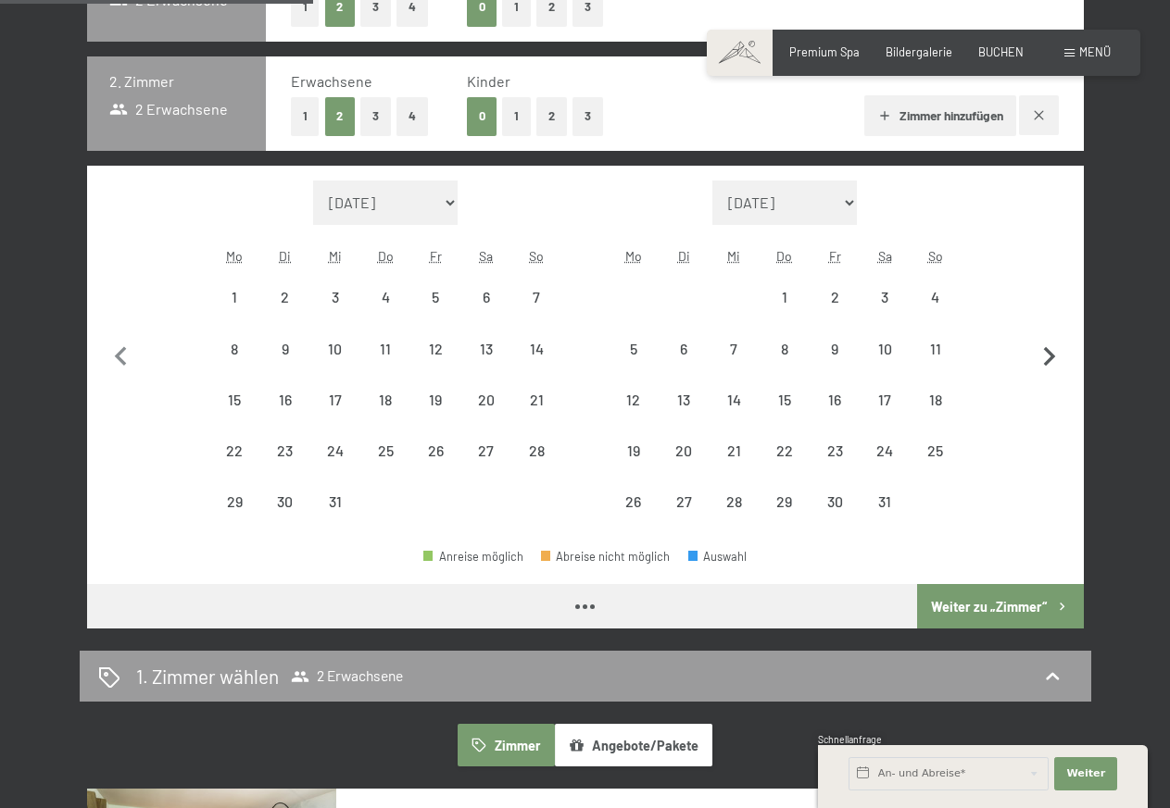
select select "[DATE]"
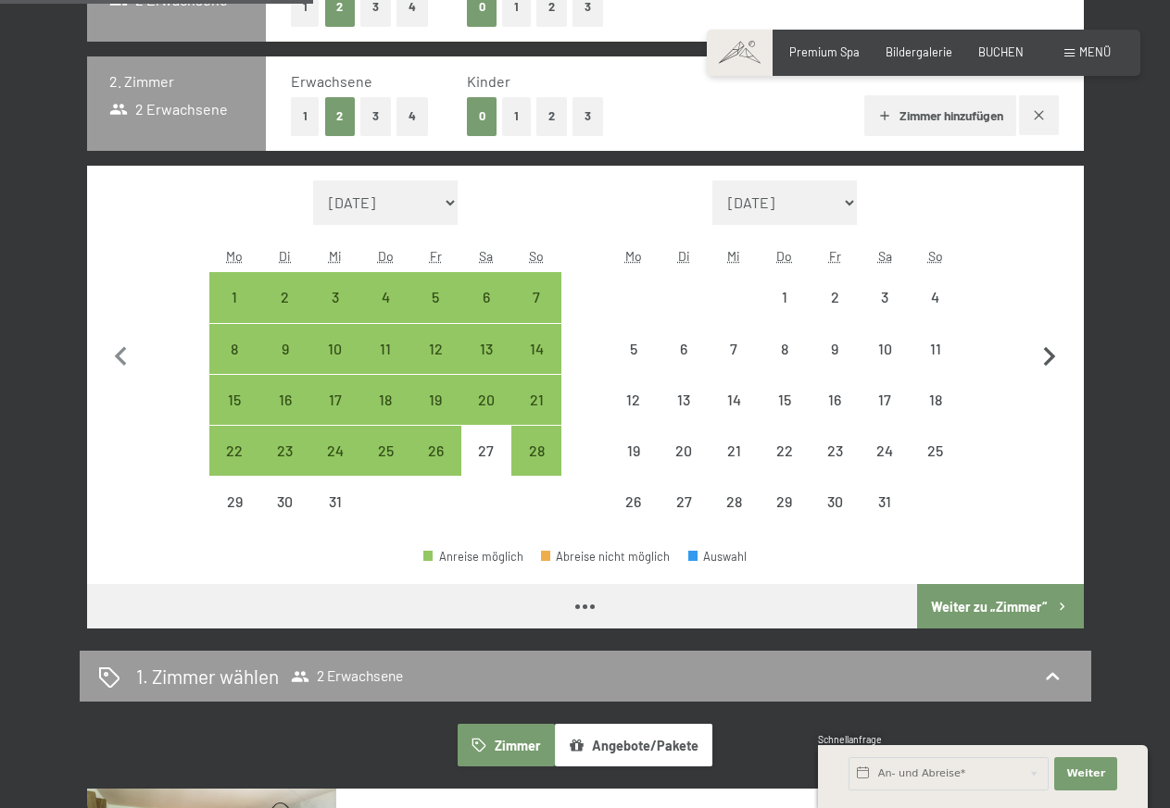
click at [1051, 352] on icon "button" at bounding box center [1049, 357] width 39 height 39
select select "[DATE]"
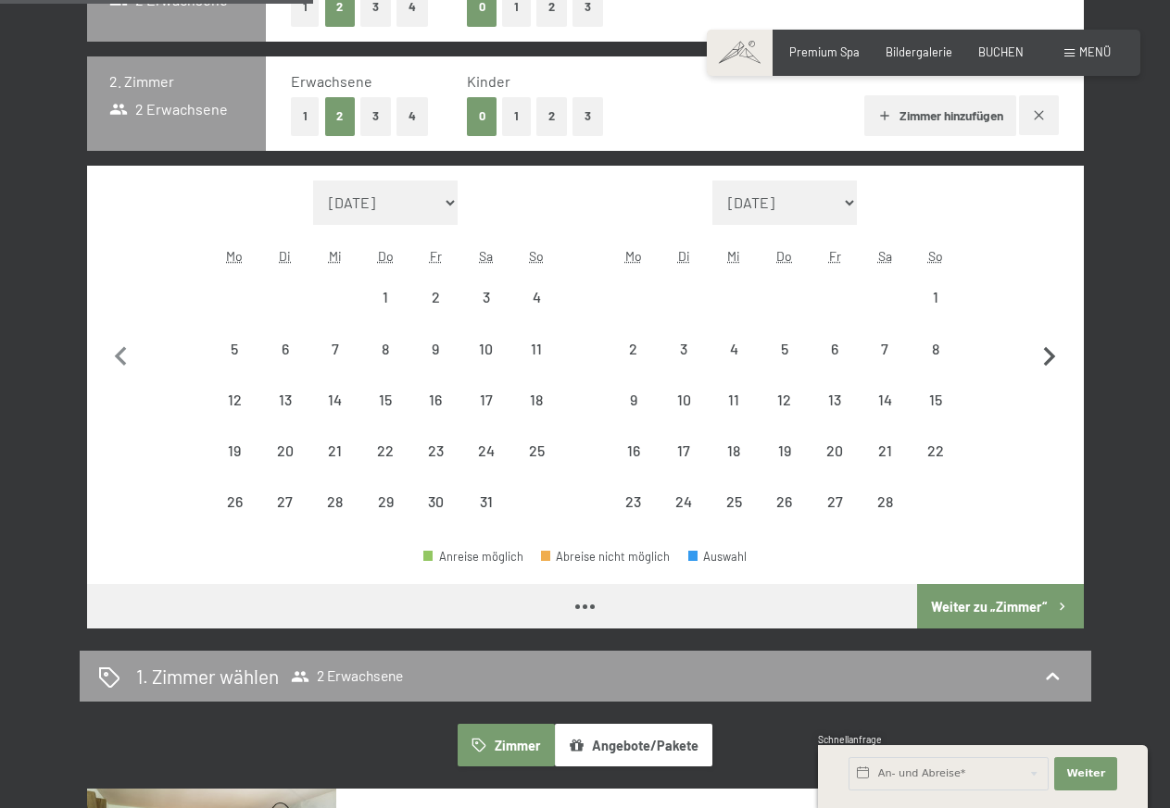
select select "[DATE]"
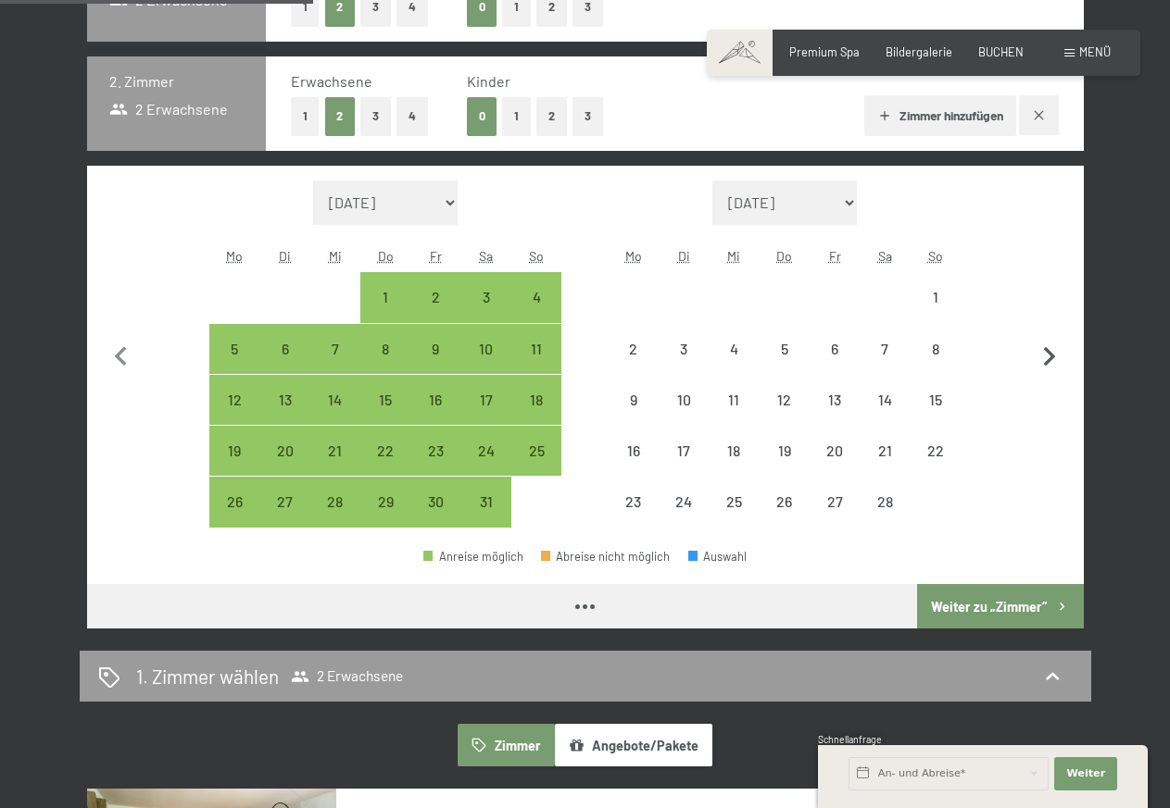
click at [1051, 352] on icon "button" at bounding box center [1049, 357] width 39 height 39
select select "[DATE]"
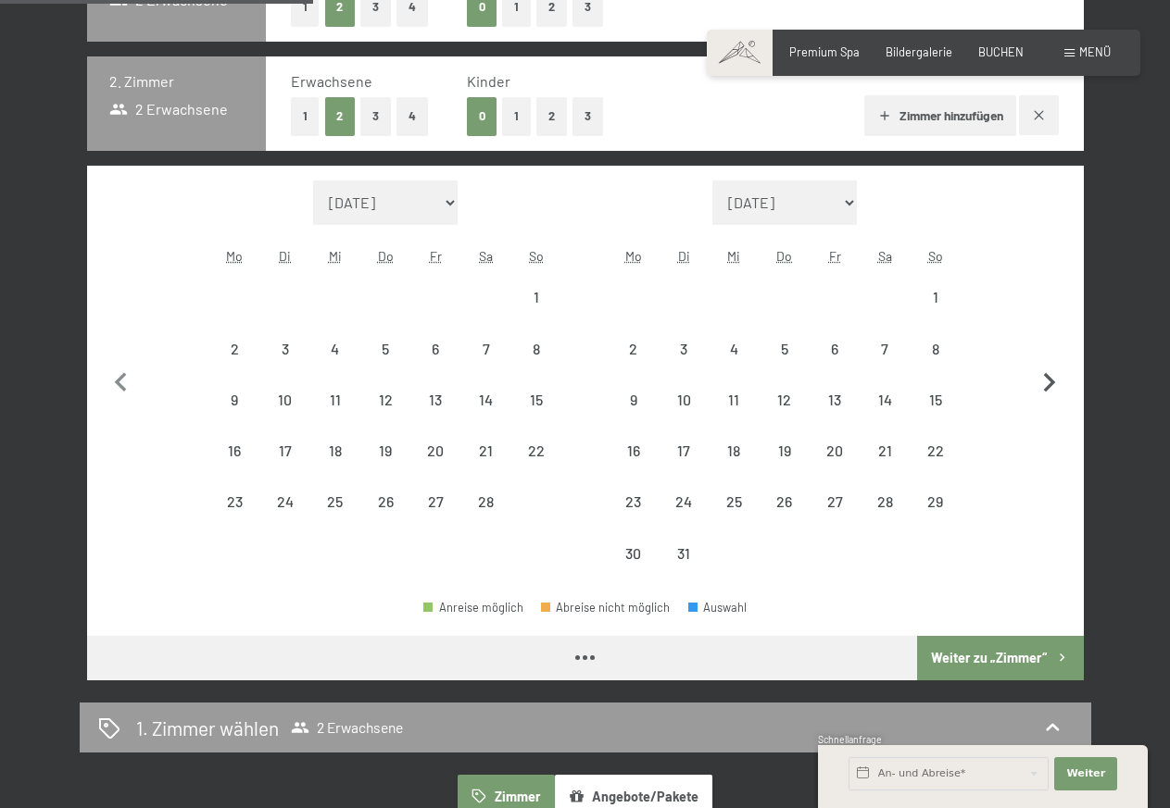
select select "[DATE]"
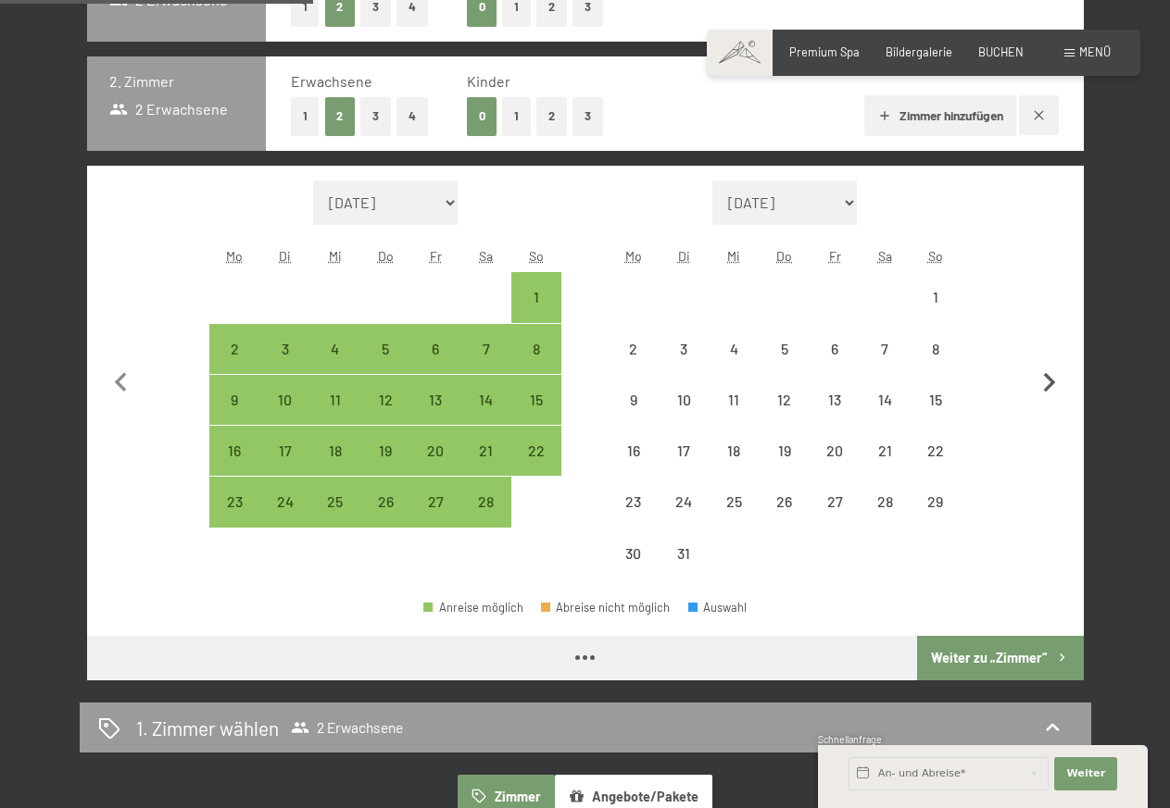
click at [1051, 352] on button "button" at bounding box center [1049, 380] width 39 height 399
select select "[DATE]"
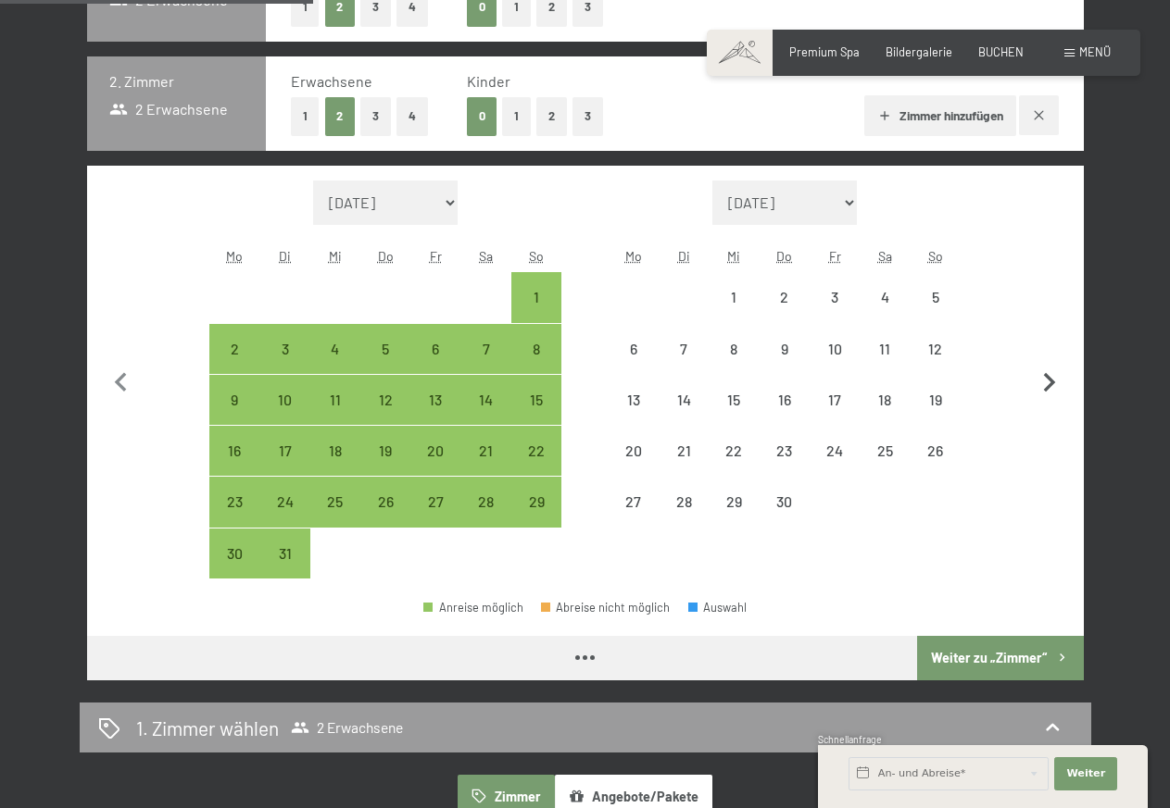
click at [1051, 352] on button "button" at bounding box center [1049, 380] width 39 height 399
select select "[DATE]"
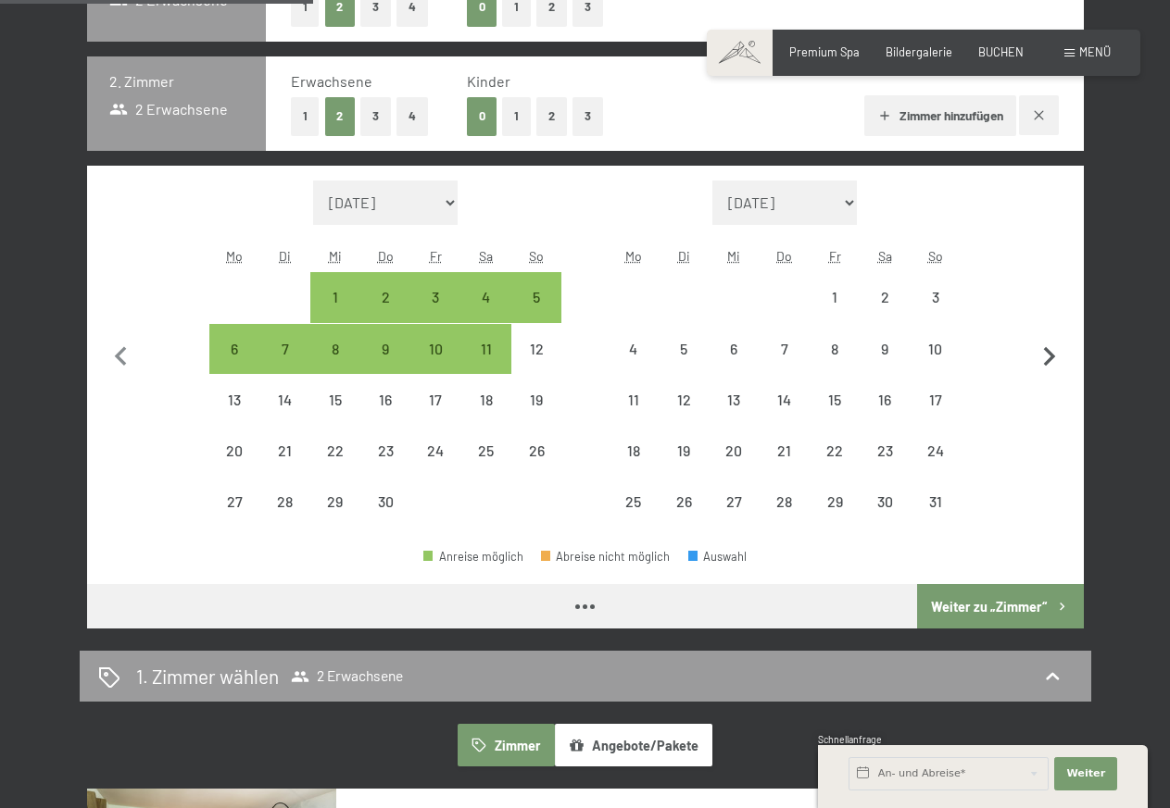
select select "[DATE]"
click at [1051, 352] on icon "button" at bounding box center [1049, 357] width 39 height 39
select select "[DATE]"
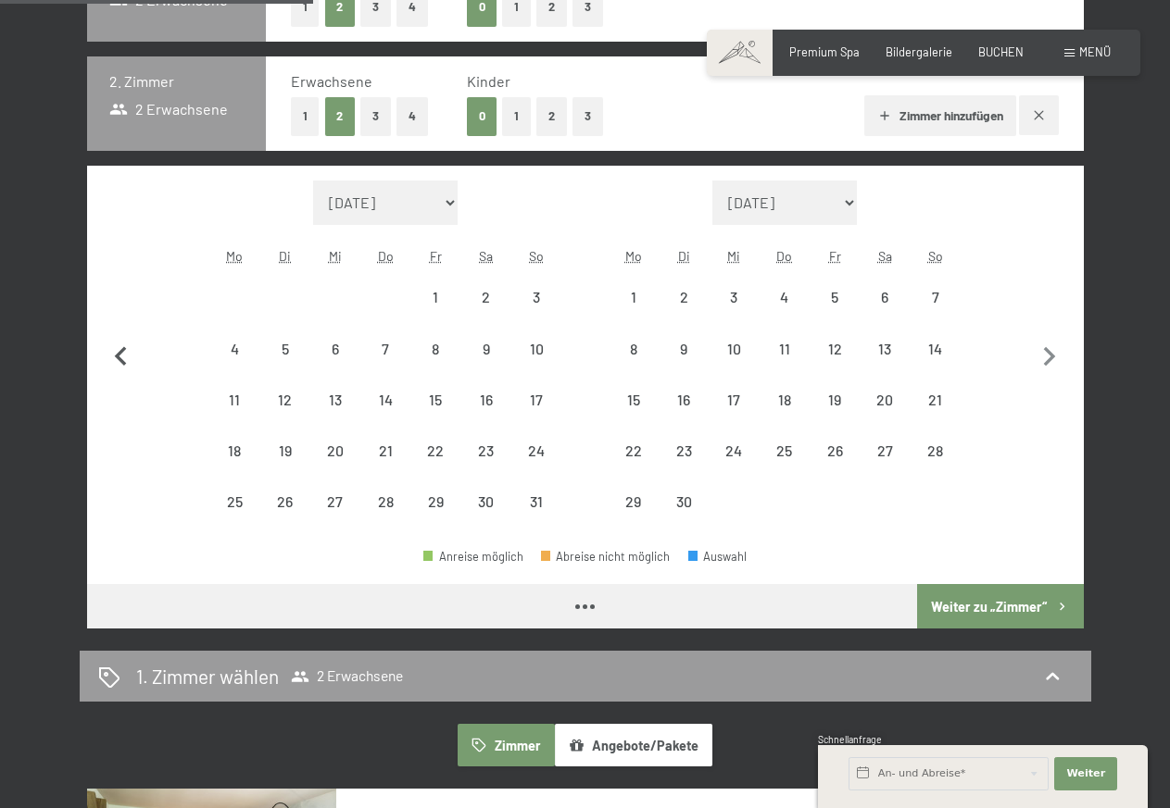
select select "[DATE]"
click at [125, 354] on icon "button" at bounding box center [121, 357] width 39 height 39
select select "[DATE]"
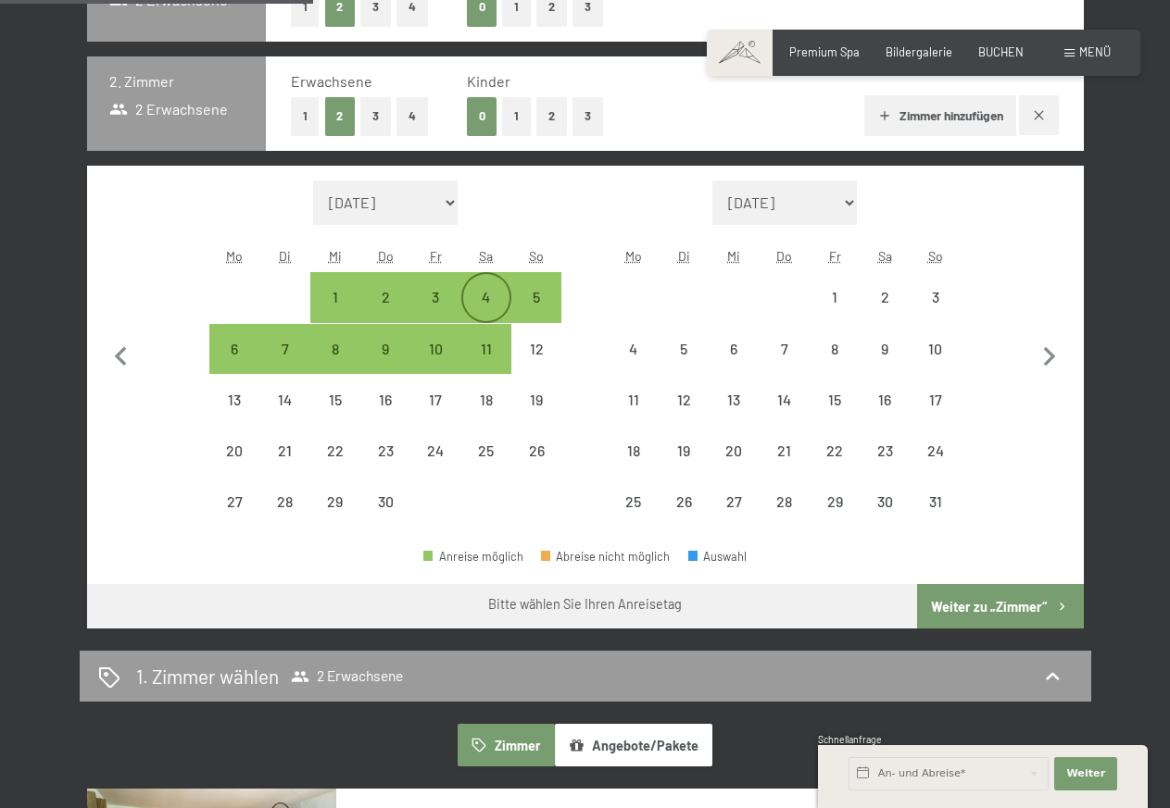
click at [492, 294] on div "4" at bounding box center [486, 313] width 46 height 46
select select "[DATE]"
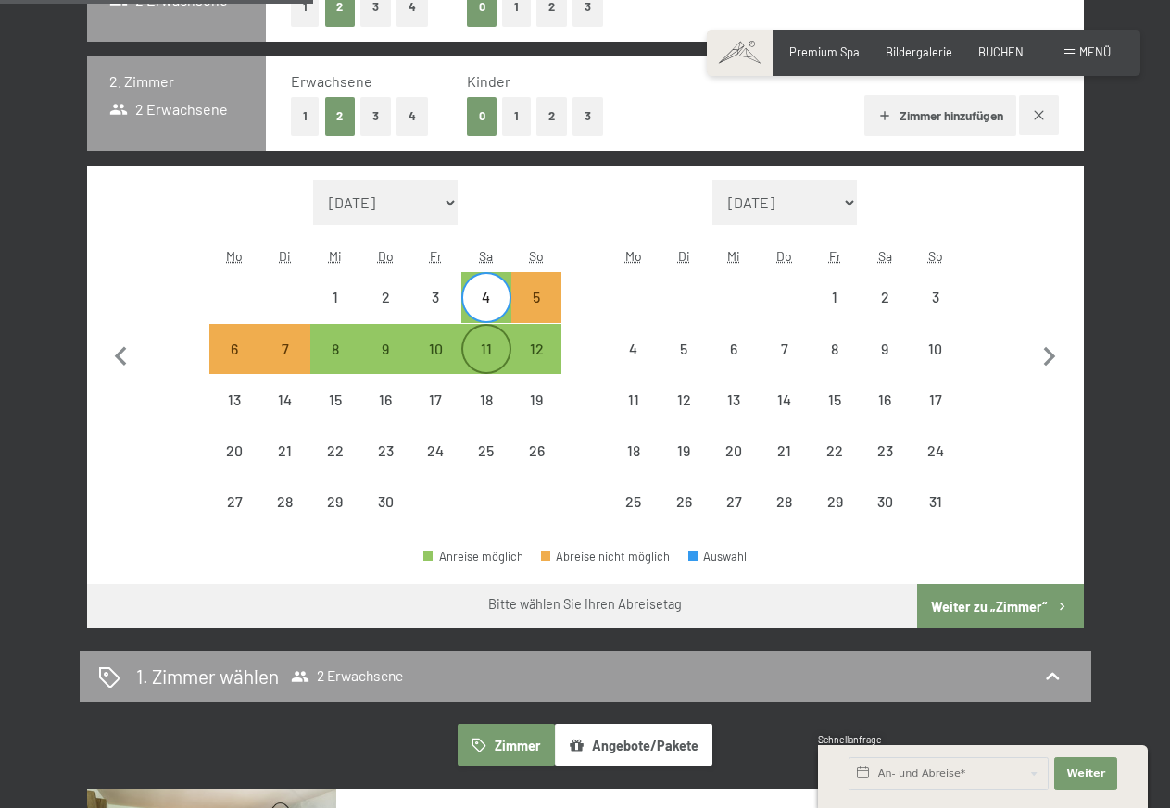
click at [491, 348] on div "11" at bounding box center [486, 365] width 46 height 46
select select "[DATE]"
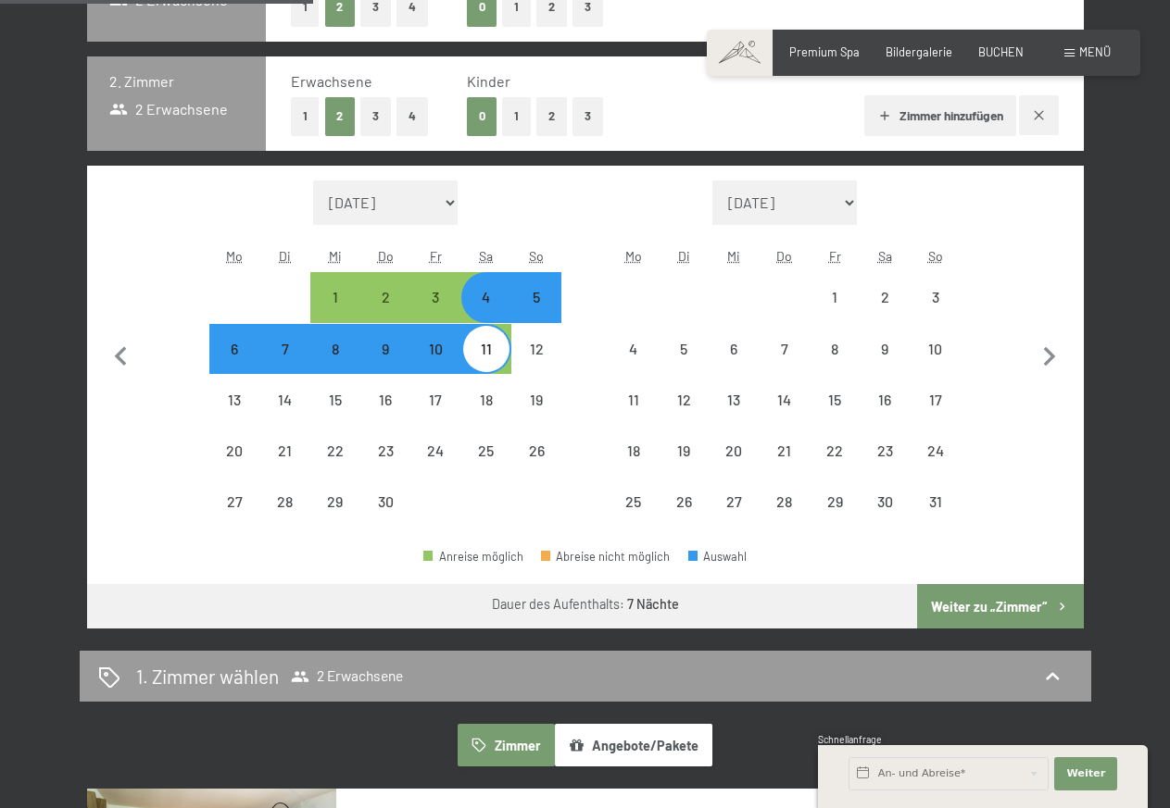
click at [1031, 601] on button "Weiter zu „Zimmer“" at bounding box center [1000, 606] width 166 height 44
select select "[DATE]"
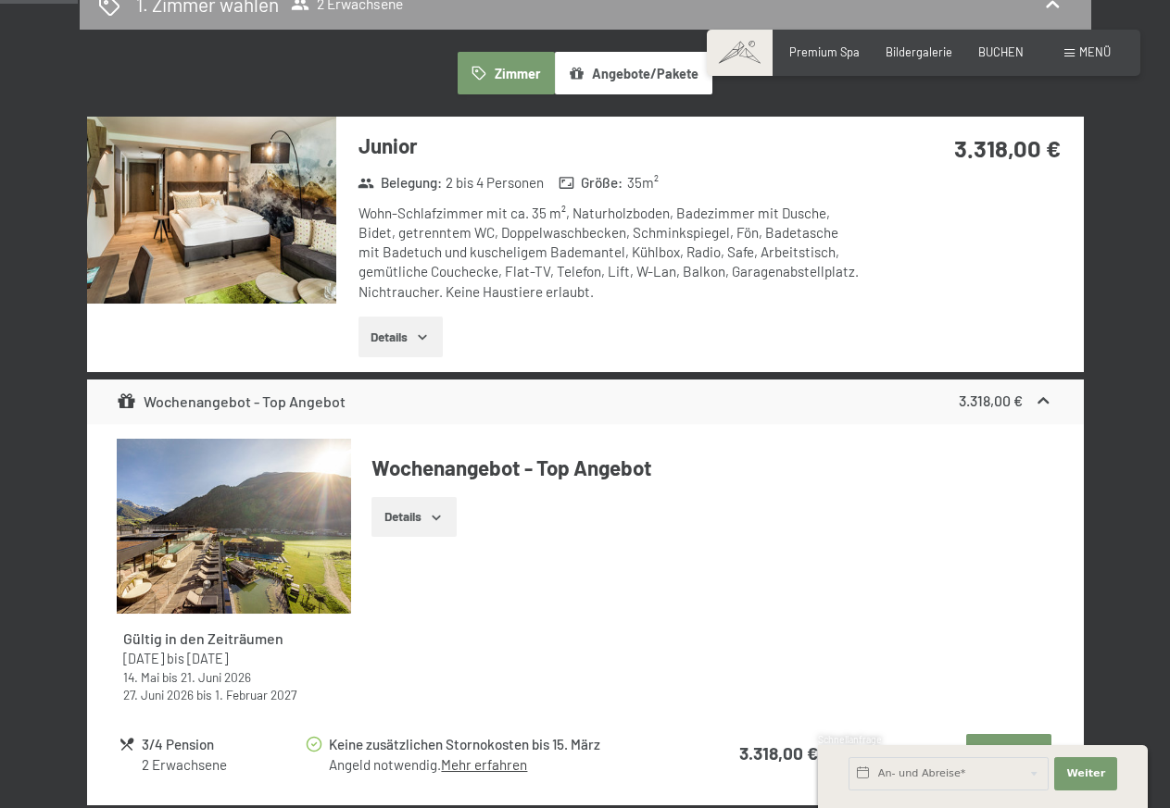
scroll to position [354, 0]
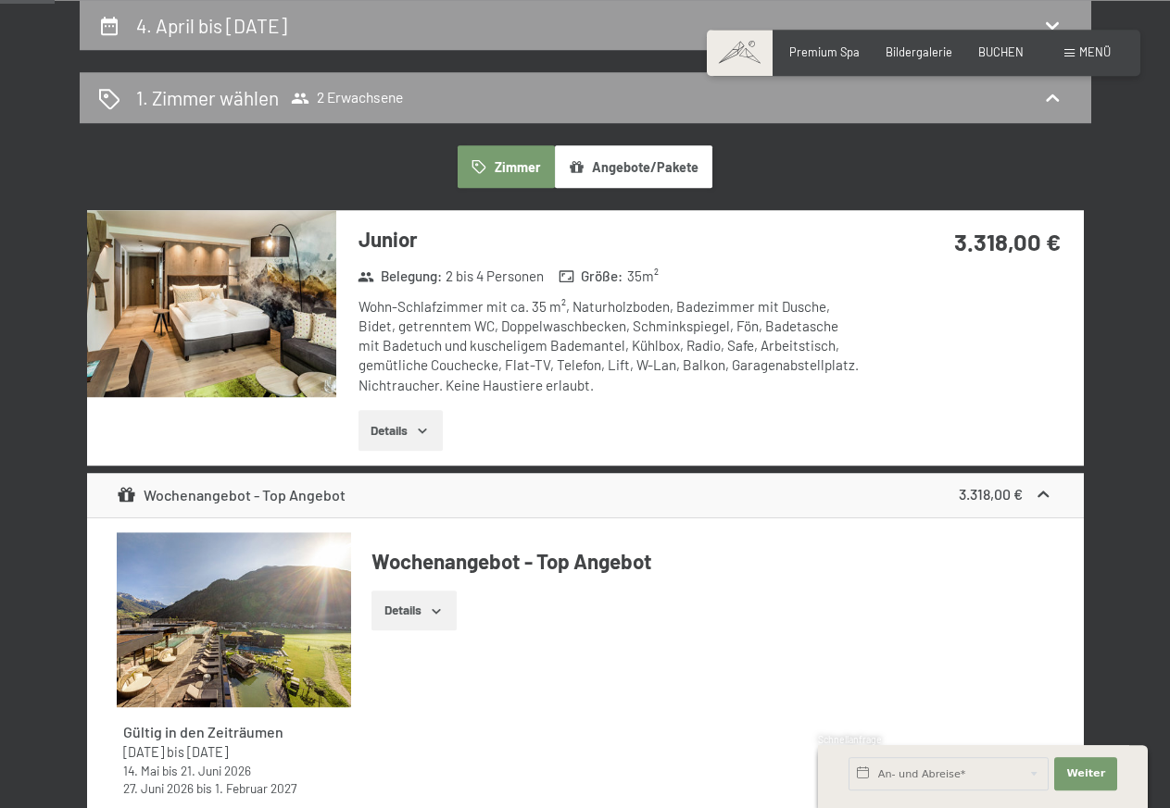
click at [390, 420] on button "Details" at bounding box center [400, 430] width 84 height 41
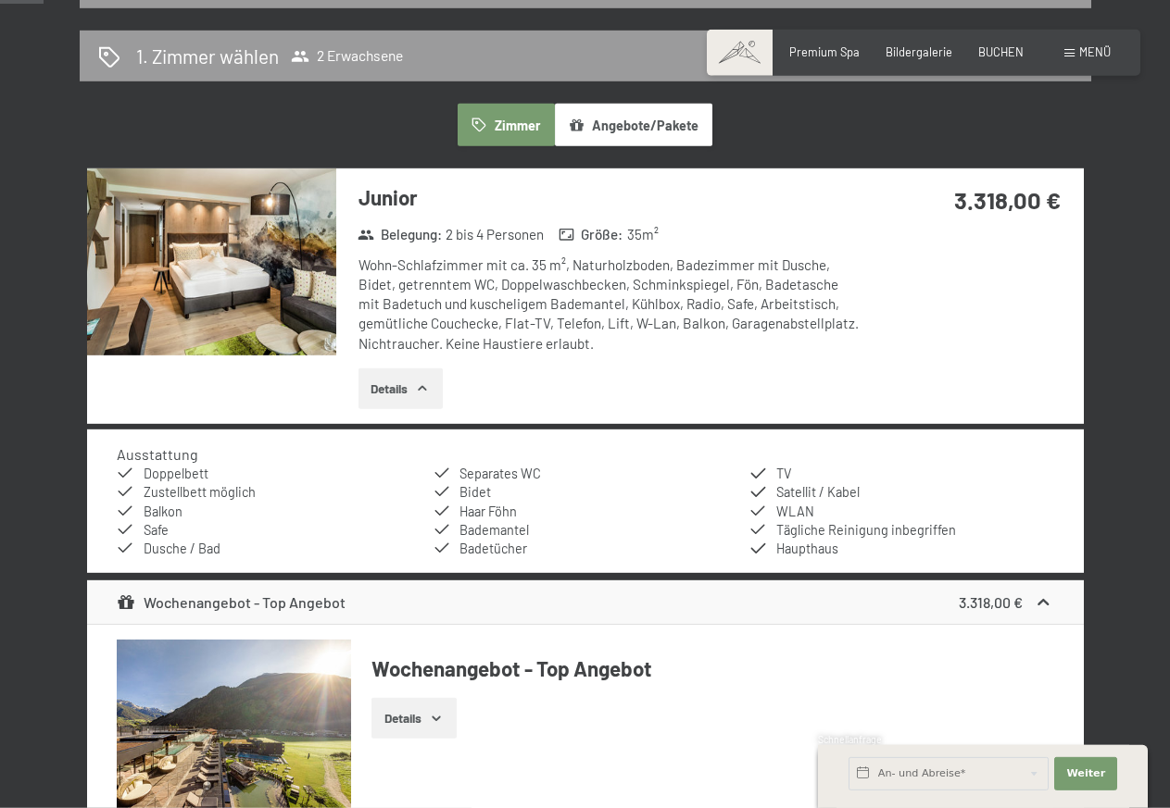
scroll to position [283, 0]
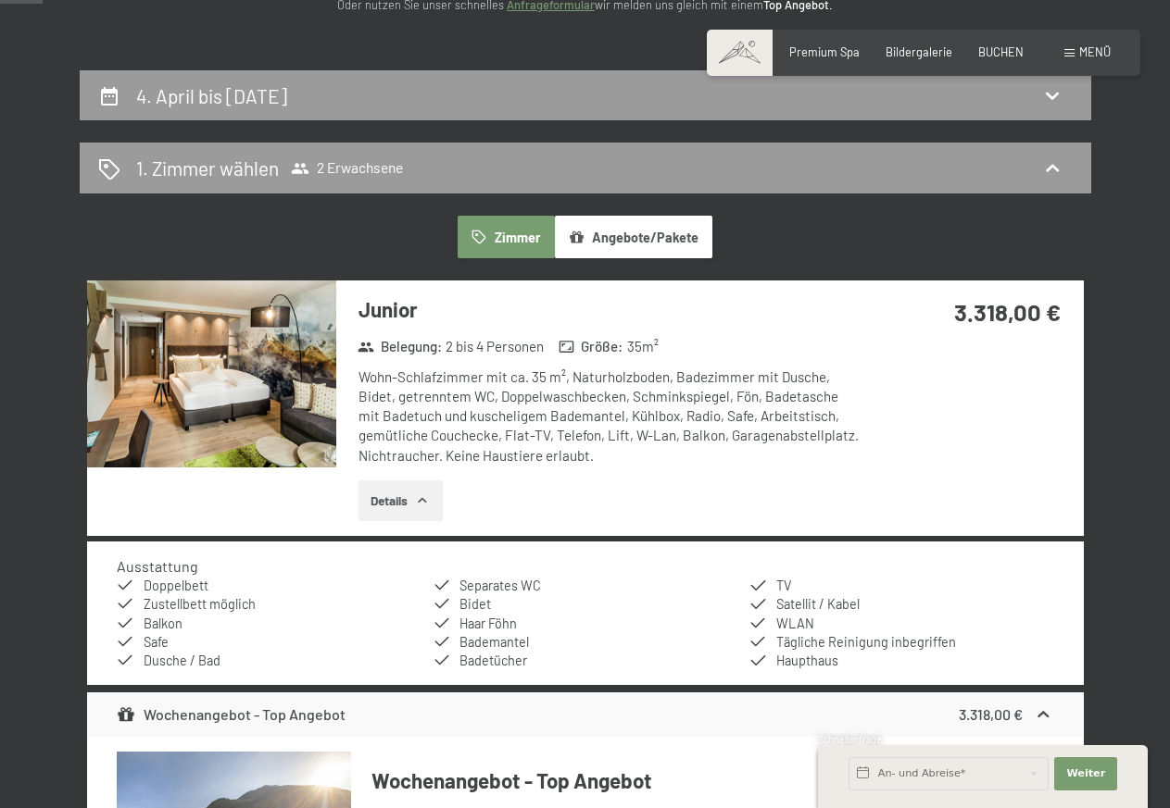
click at [524, 250] on button "Zimmer" at bounding box center [505, 237] width 96 height 43
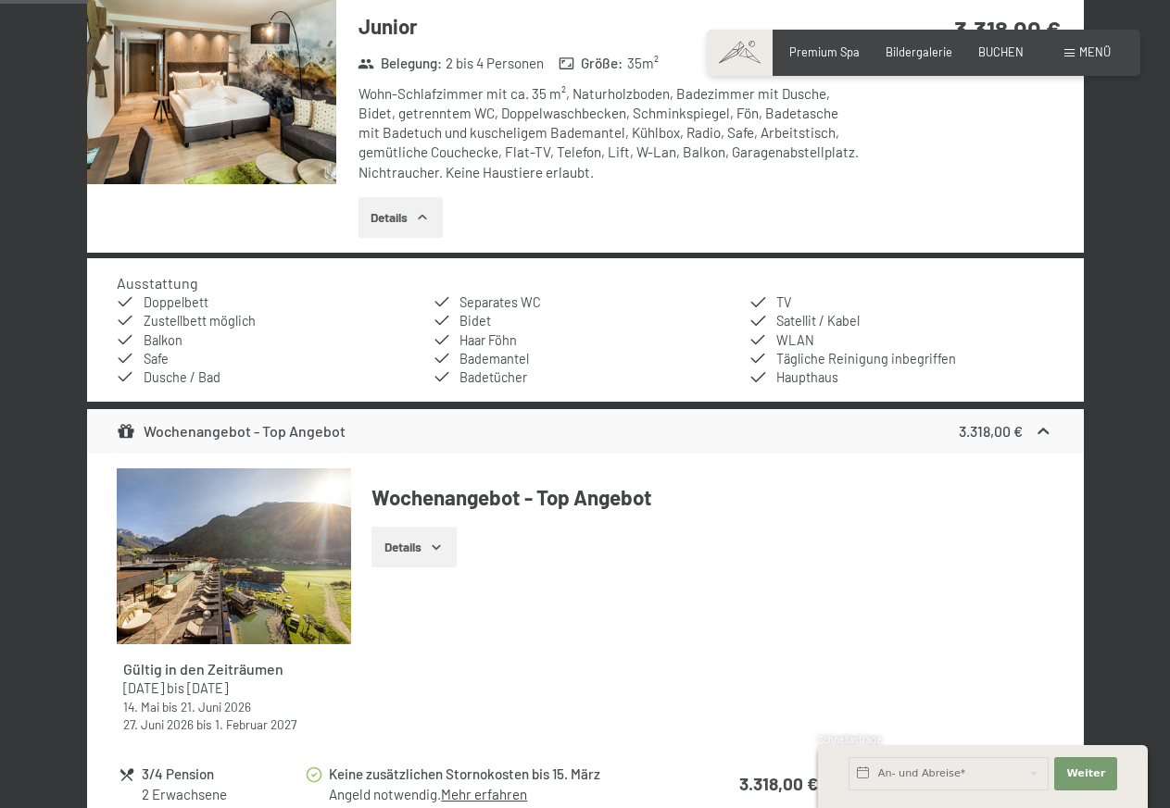
scroll to position [756, 0]
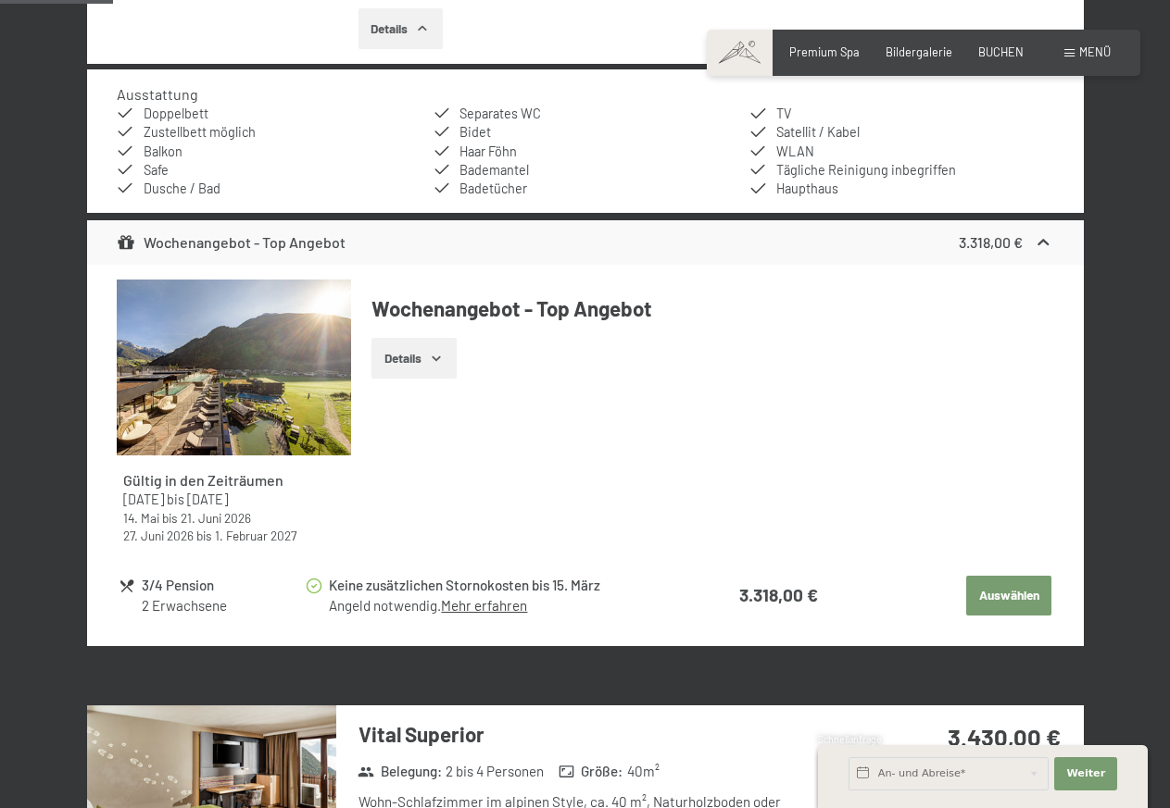
click at [1028, 597] on button "Auswählen" at bounding box center [1008, 596] width 85 height 41
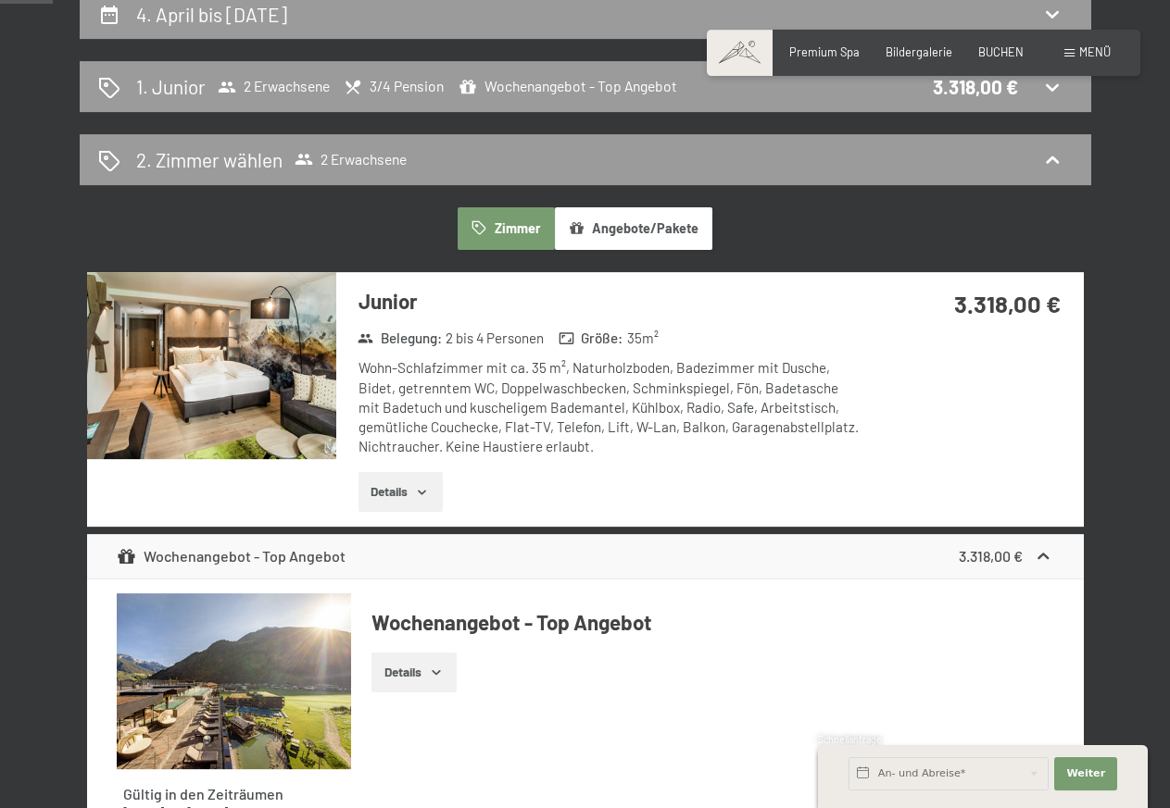
scroll to position [543, 0]
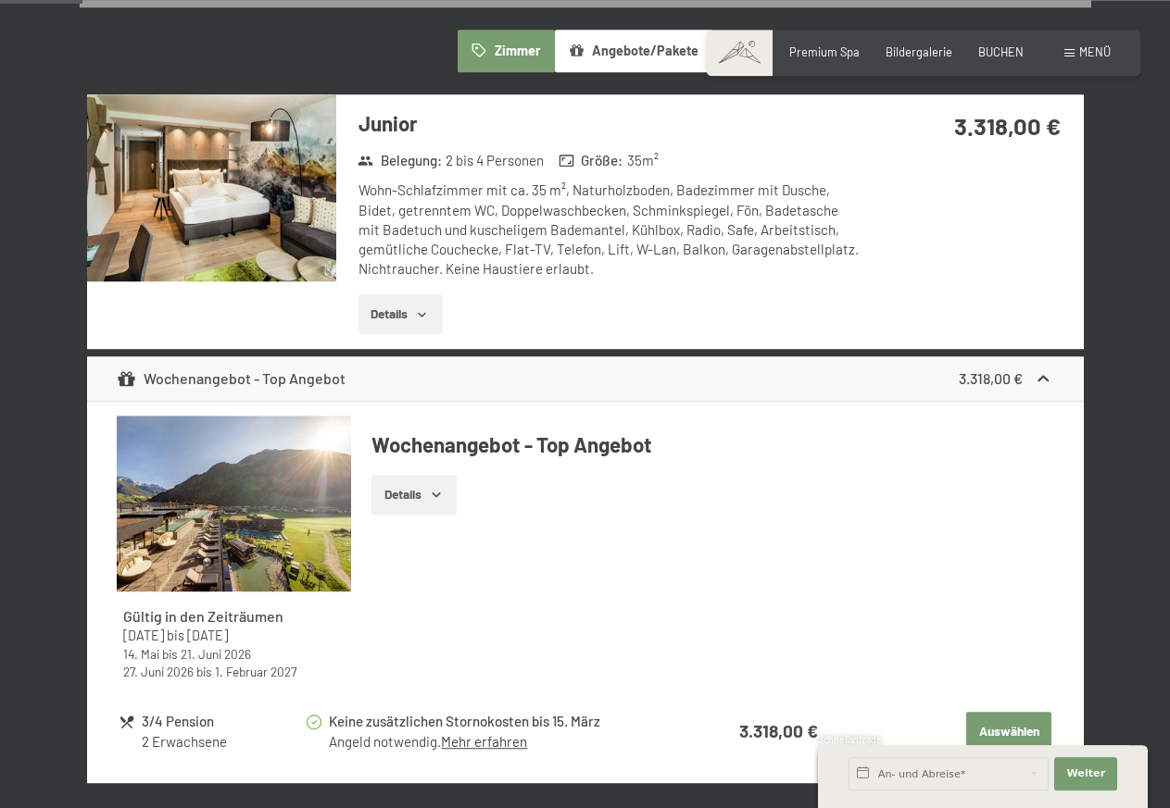
click at [1001, 719] on button "Auswählen" at bounding box center [1008, 732] width 85 height 41
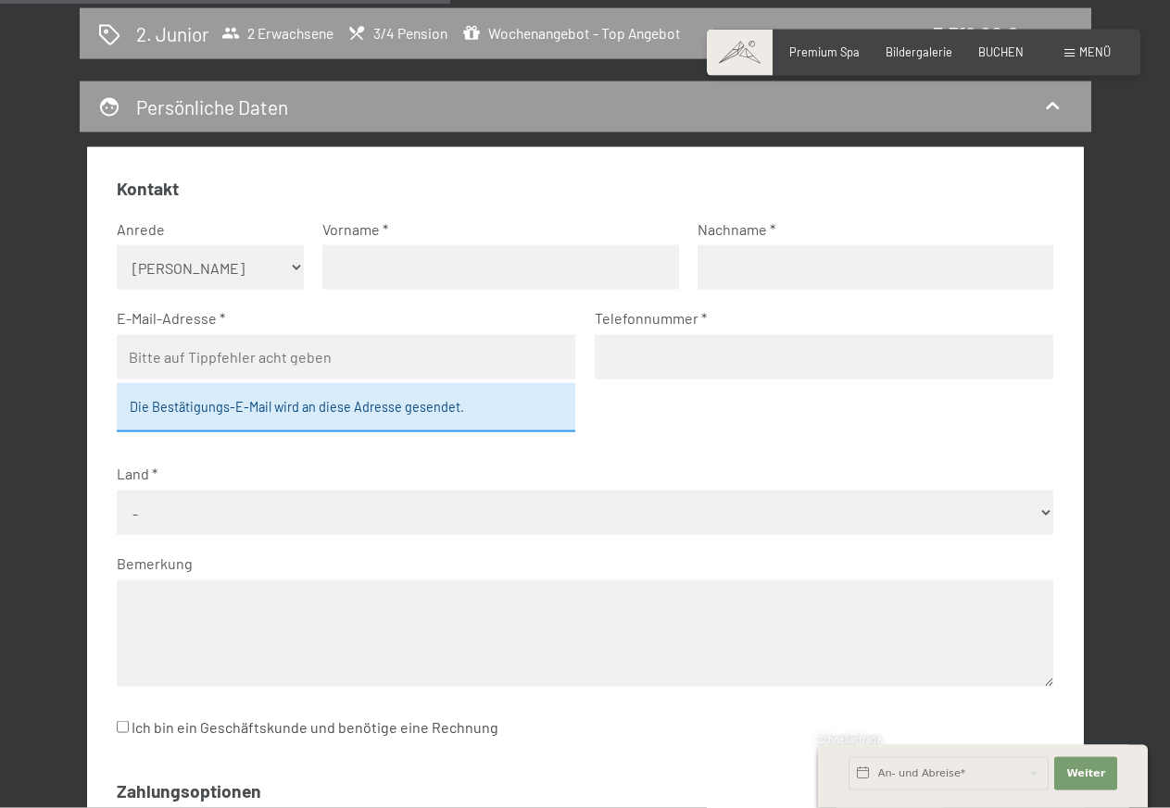
scroll to position [756, 0]
